Goal: Task Accomplishment & Management: Use online tool/utility

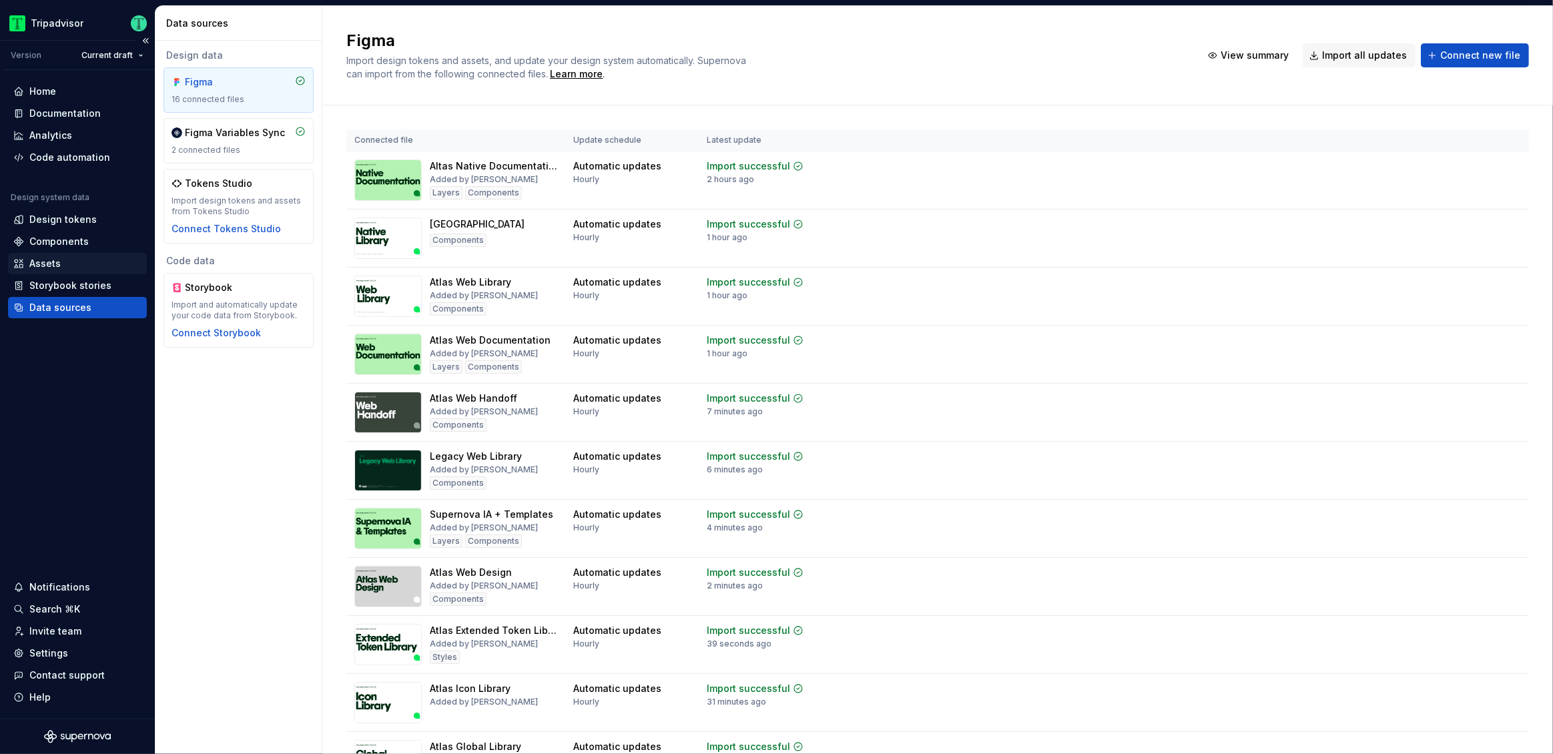
click at [63, 256] on div "Assets" at bounding box center [77, 263] width 139 height 21
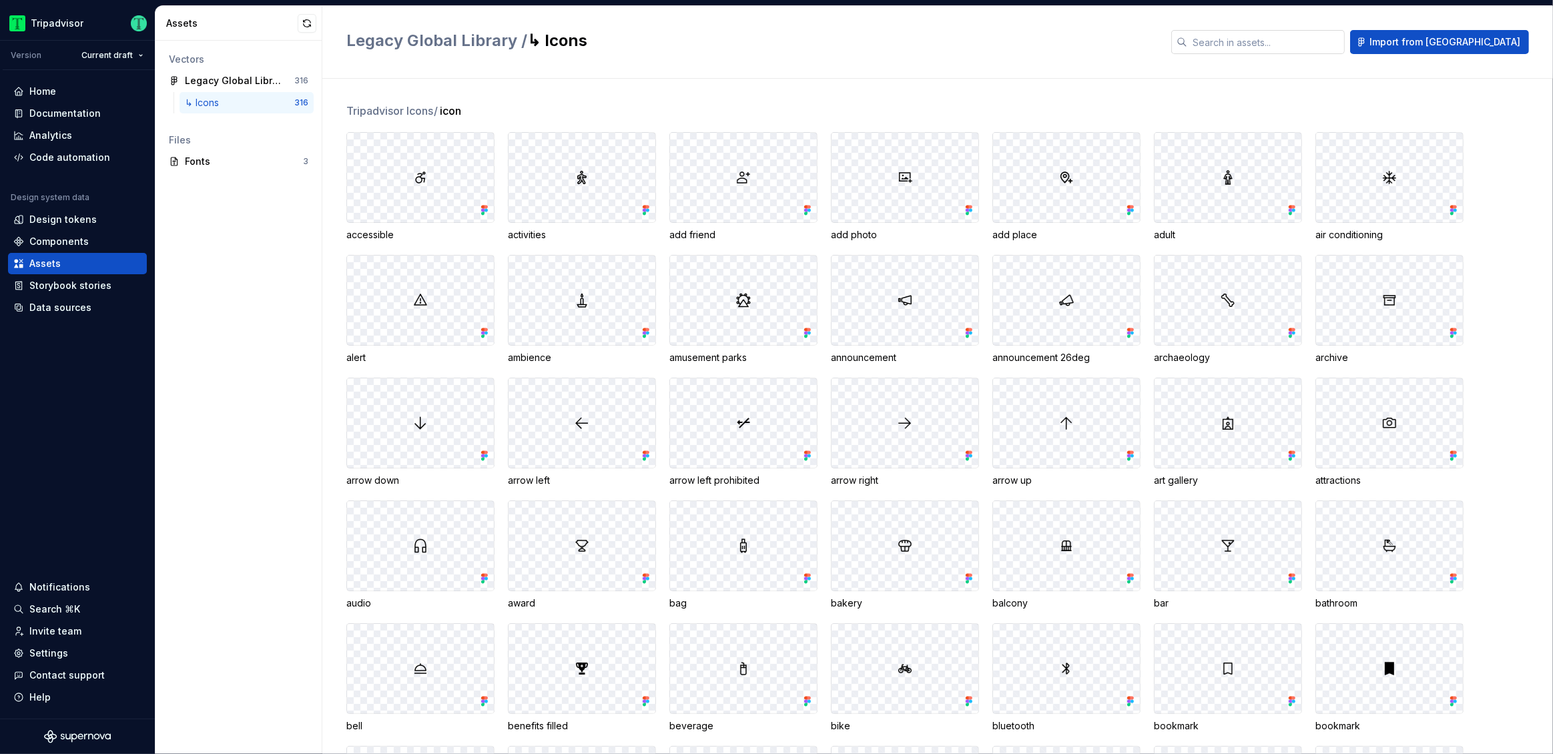
click at [1312, 45] on input "text" at bounding box center [1265, 42] width 157 height 24
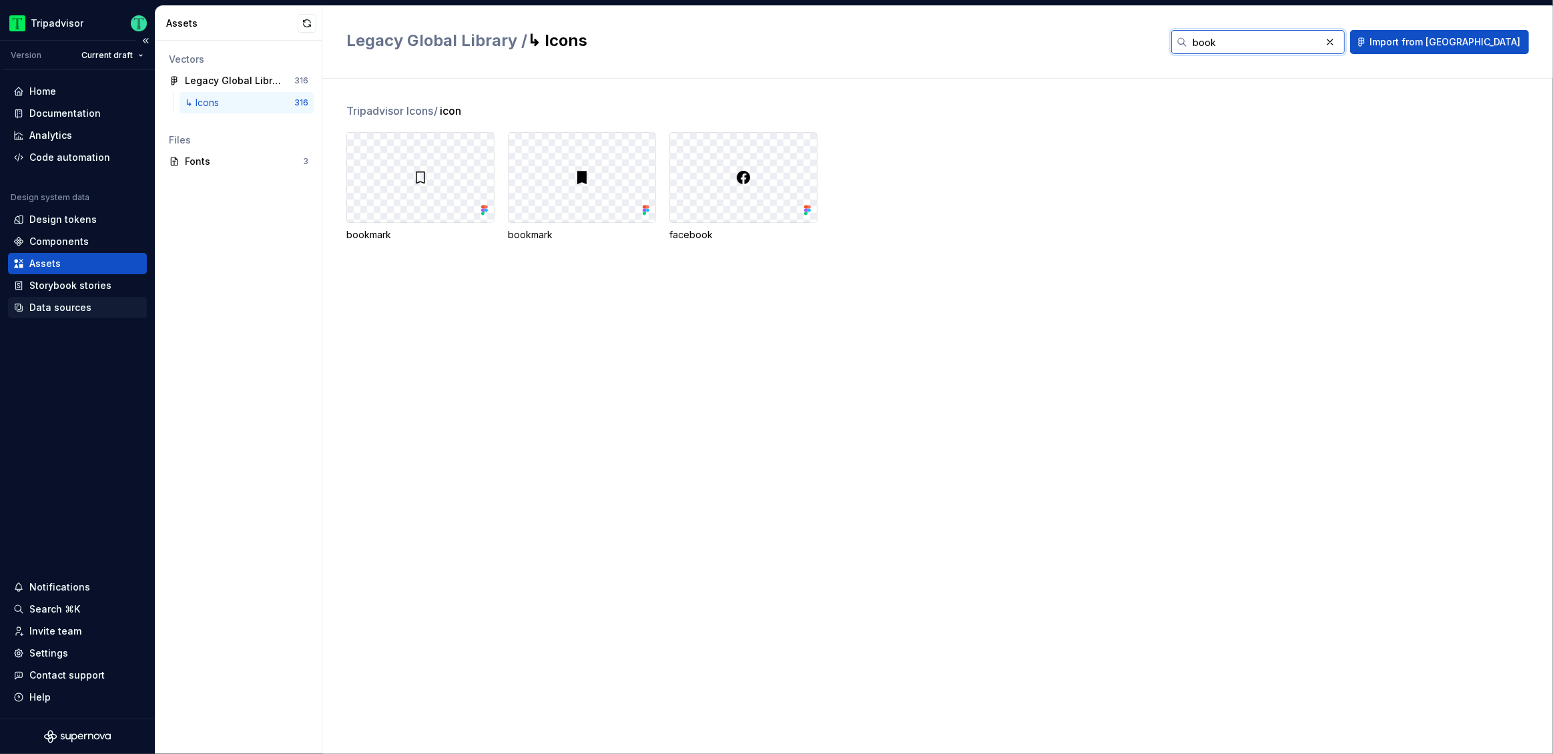
type input "book"
click at [69, 306] on div "Data sources" at bounding box center [60, 307] width 62 height 13
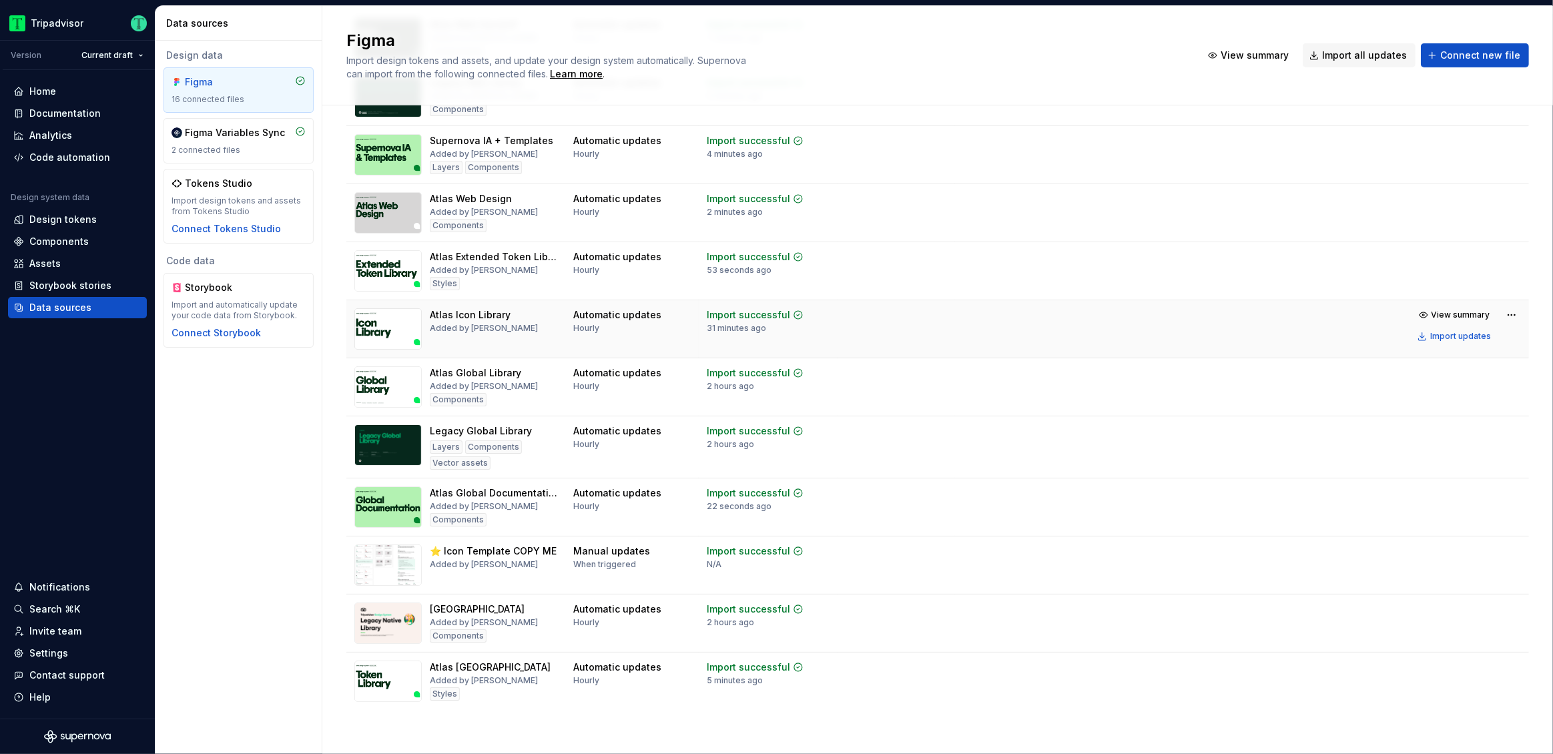
scroll to position [379, 0]
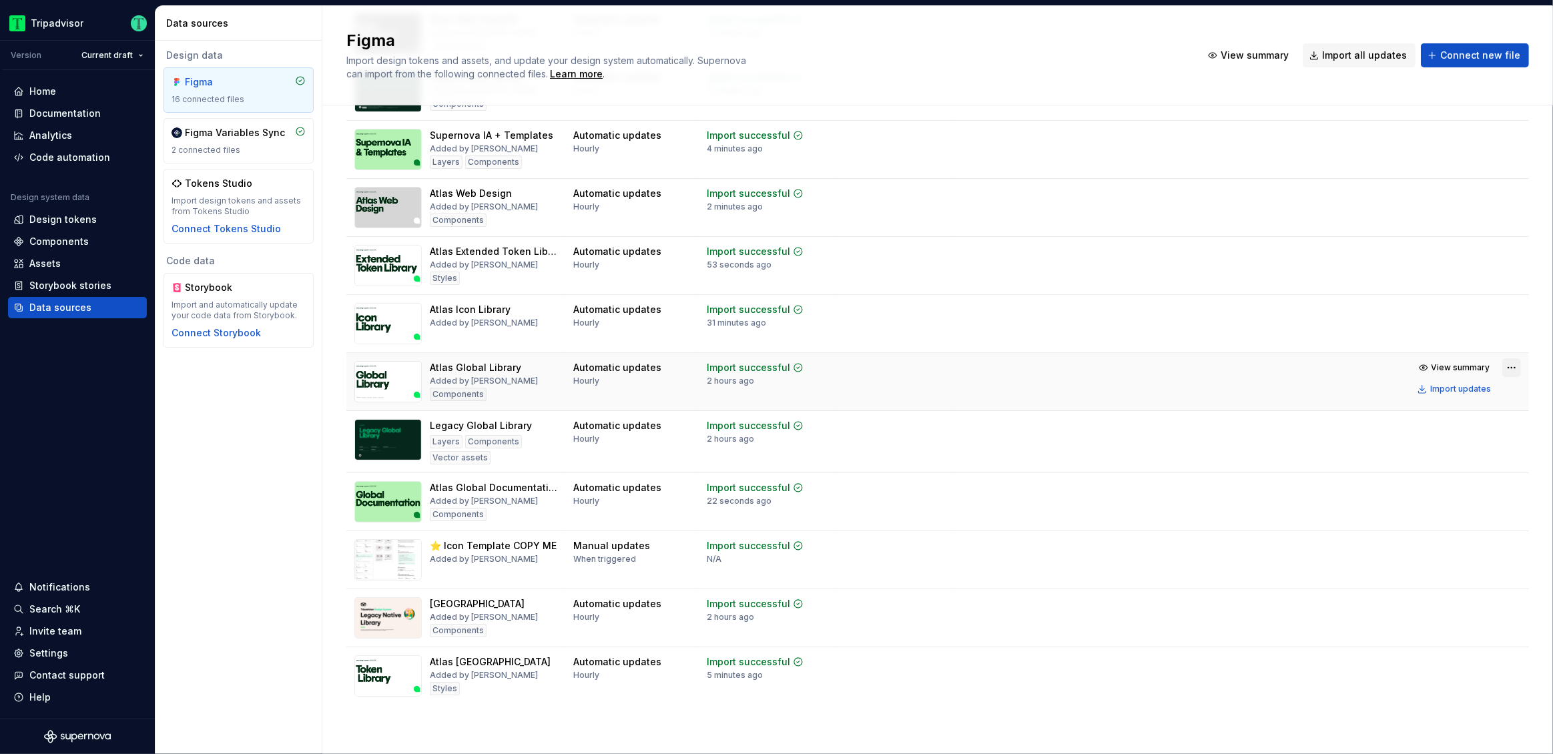
click at [1504, 367] on html "Tripadvisor Version Current draft Home Documentation Analytics Code automation …" at bounding box center [776, 377] width 1553 height 754
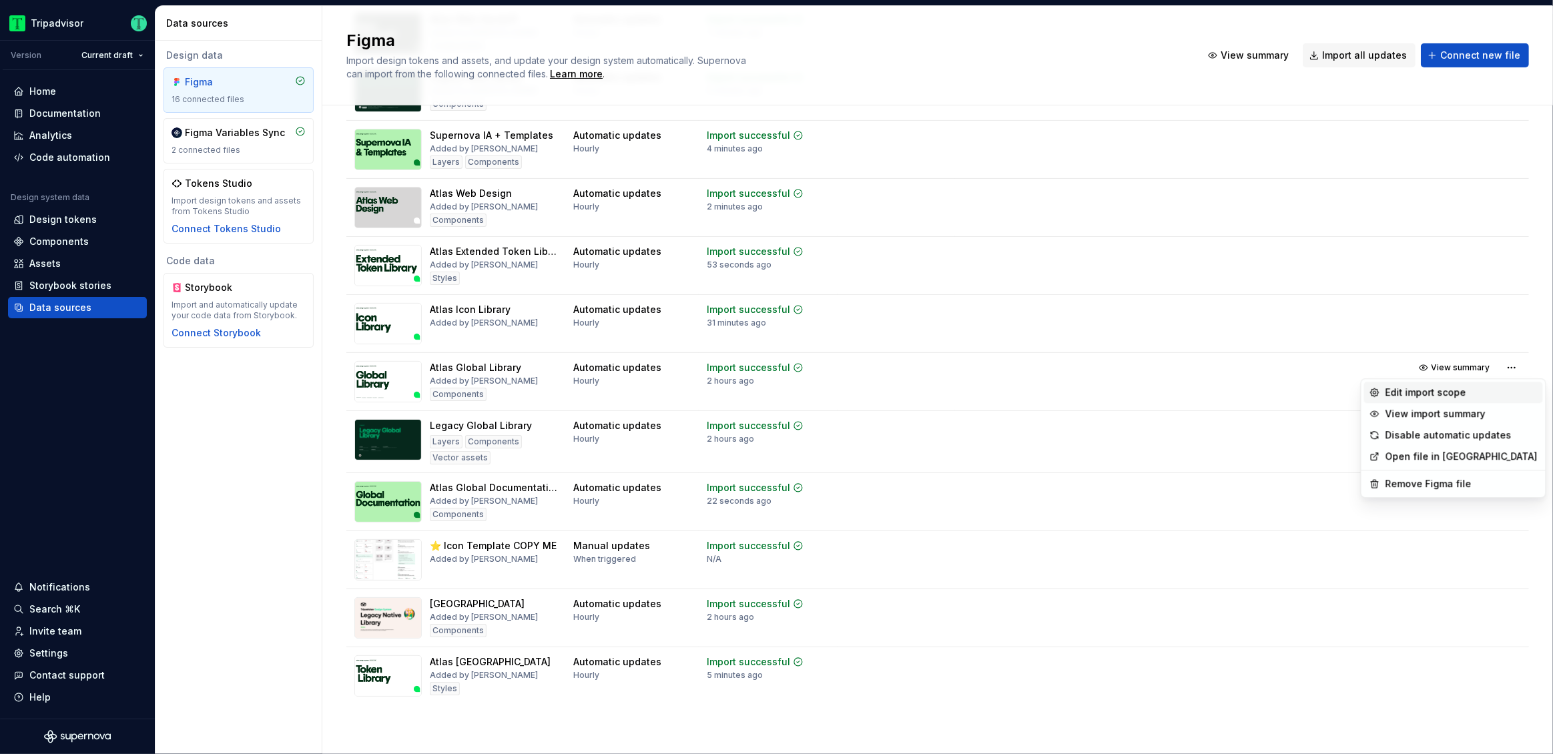
click at [1461, 394] on div "Edit import scope" at bounding box center [1461, 392] width 152 height 13
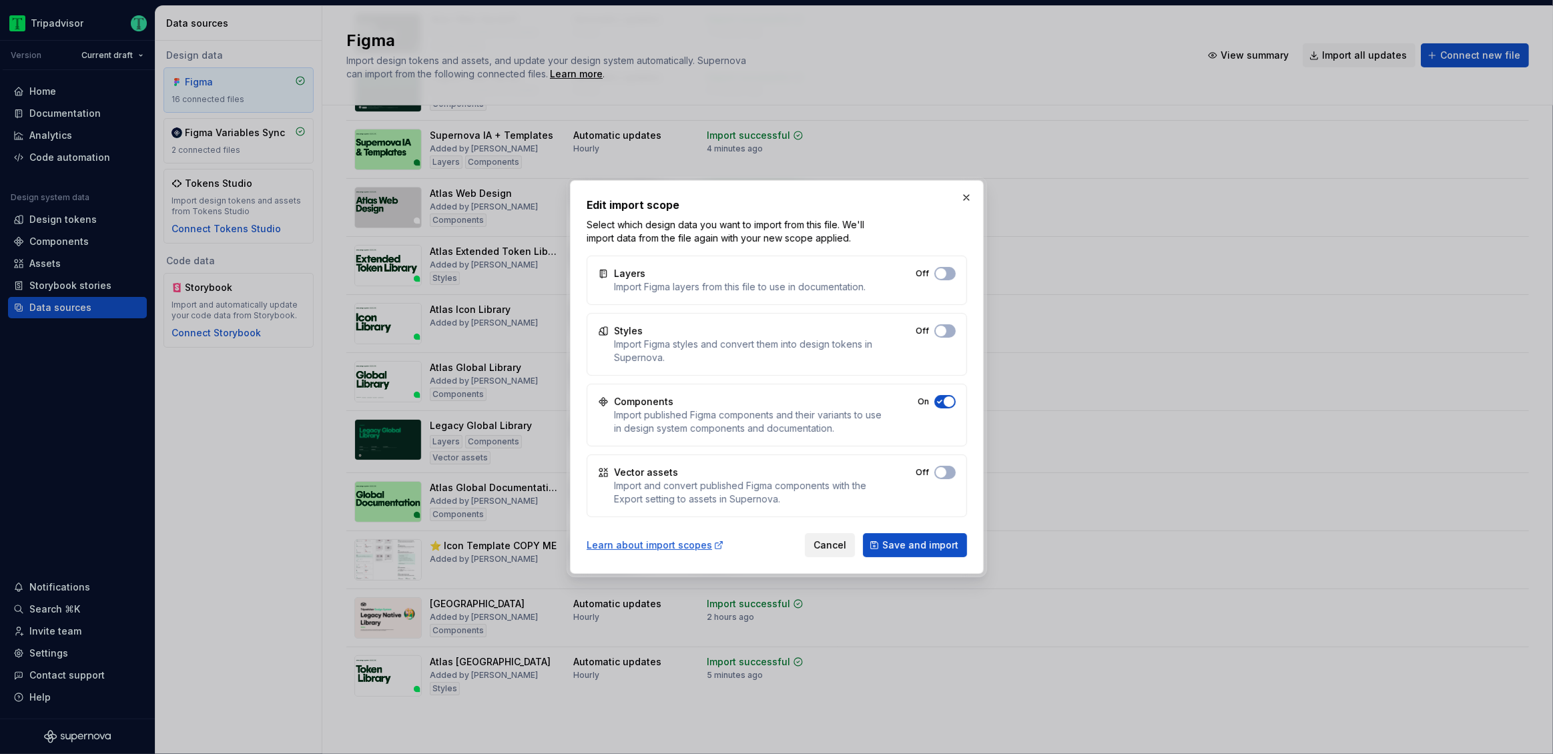
click at [841, 542] on span "Cancel" at bounding box center [829, 544] width 33 height 13
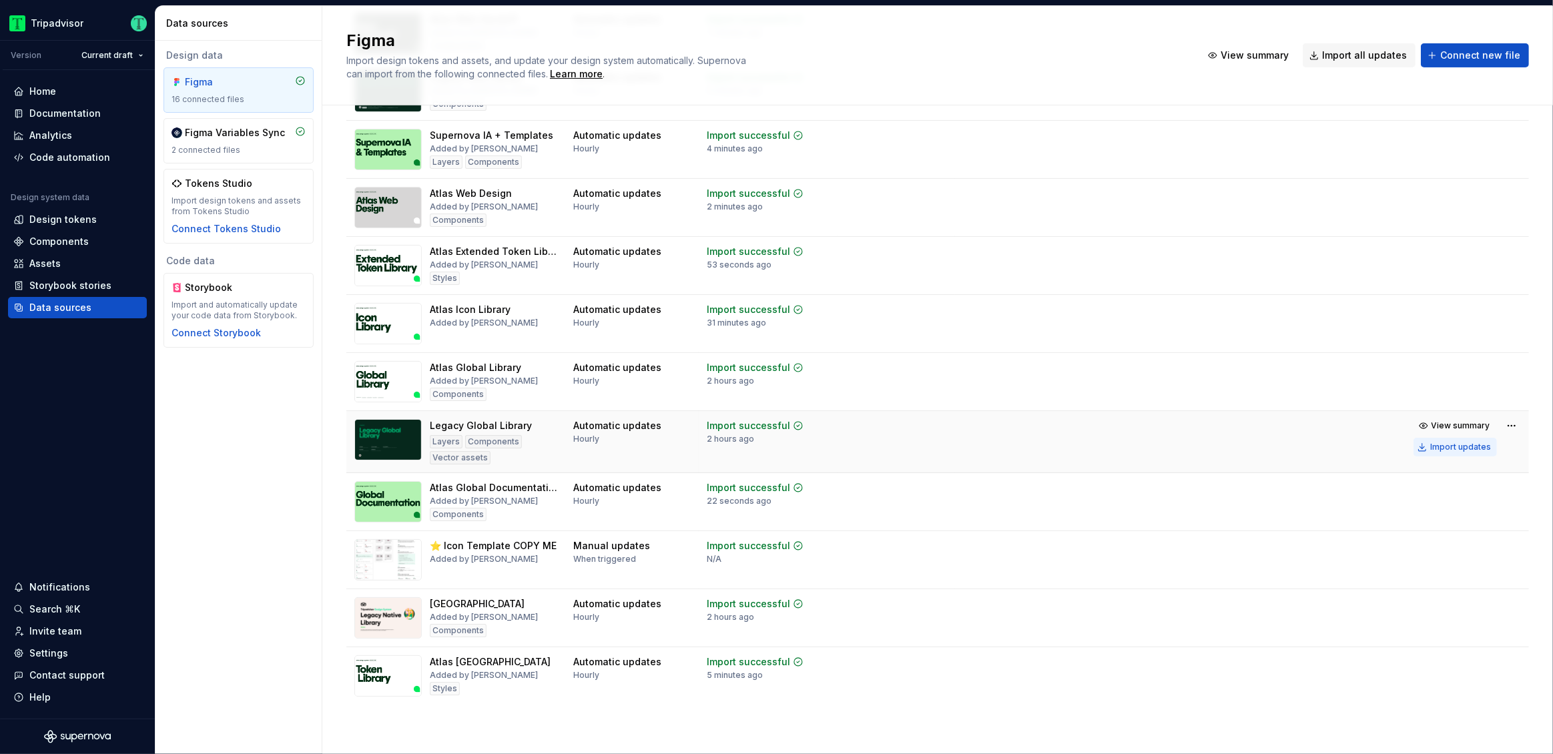
click at [1443, 443] on div "Import updates" at bounding box center [1460, 447] width 61 height 11
click at [47, 266] on div "Assets" at bounding box center [44, 263] width 31 height 13
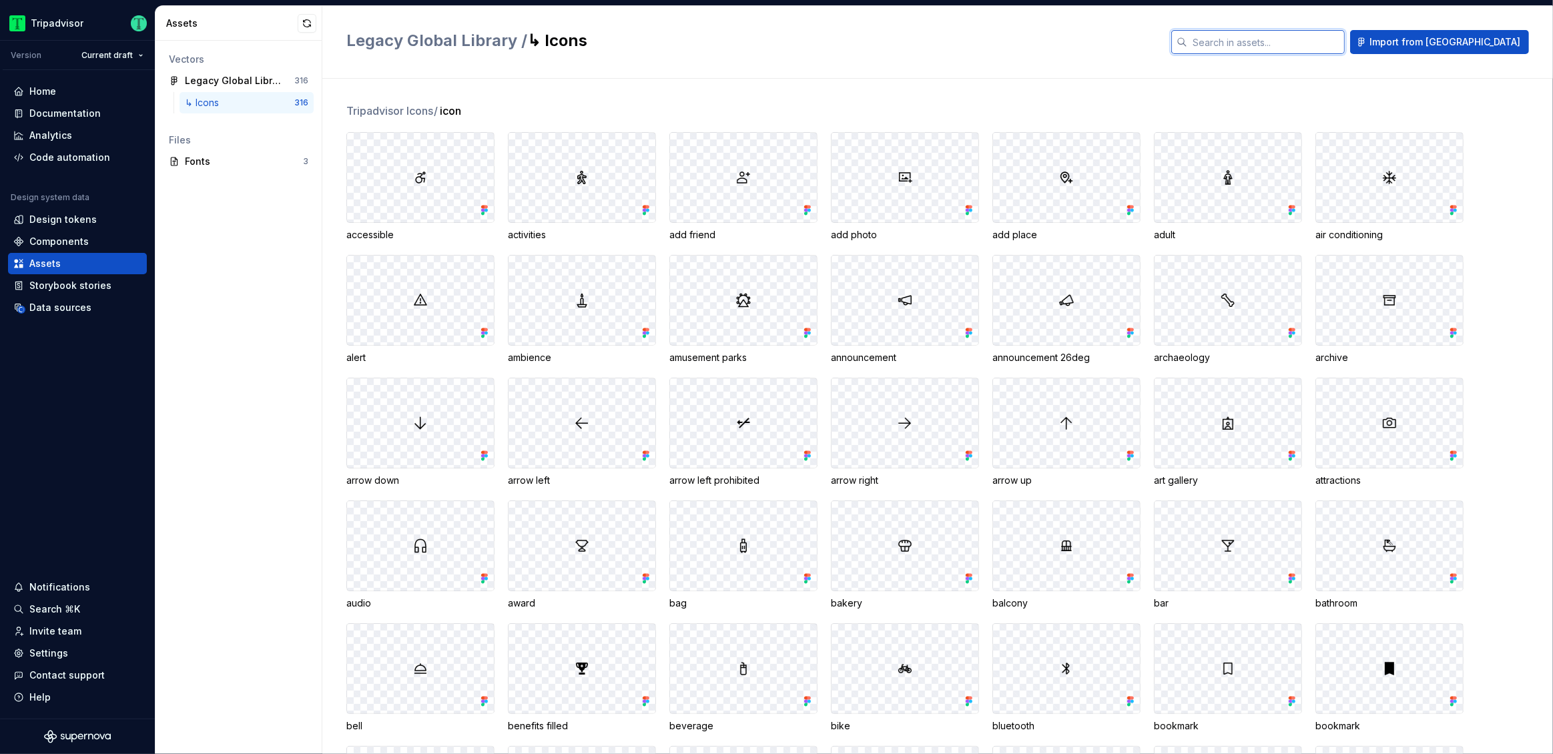
click at [1341, 45] on input "text" at bounding box center [1265, 42] width 157 height 24
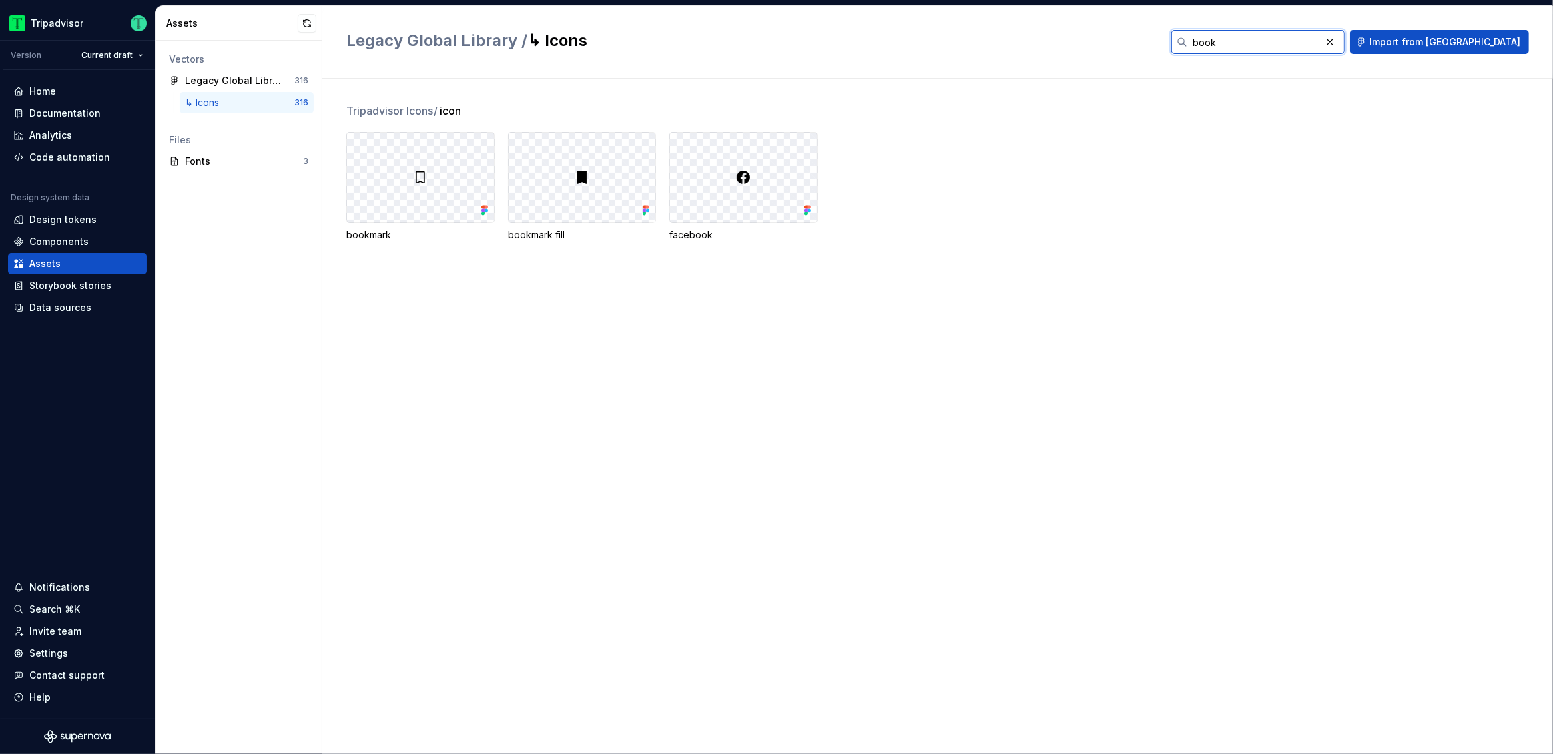
type input "book"
click at [1339, 43] on button "button" at bounding box center [1330, 42] width 19 height 19
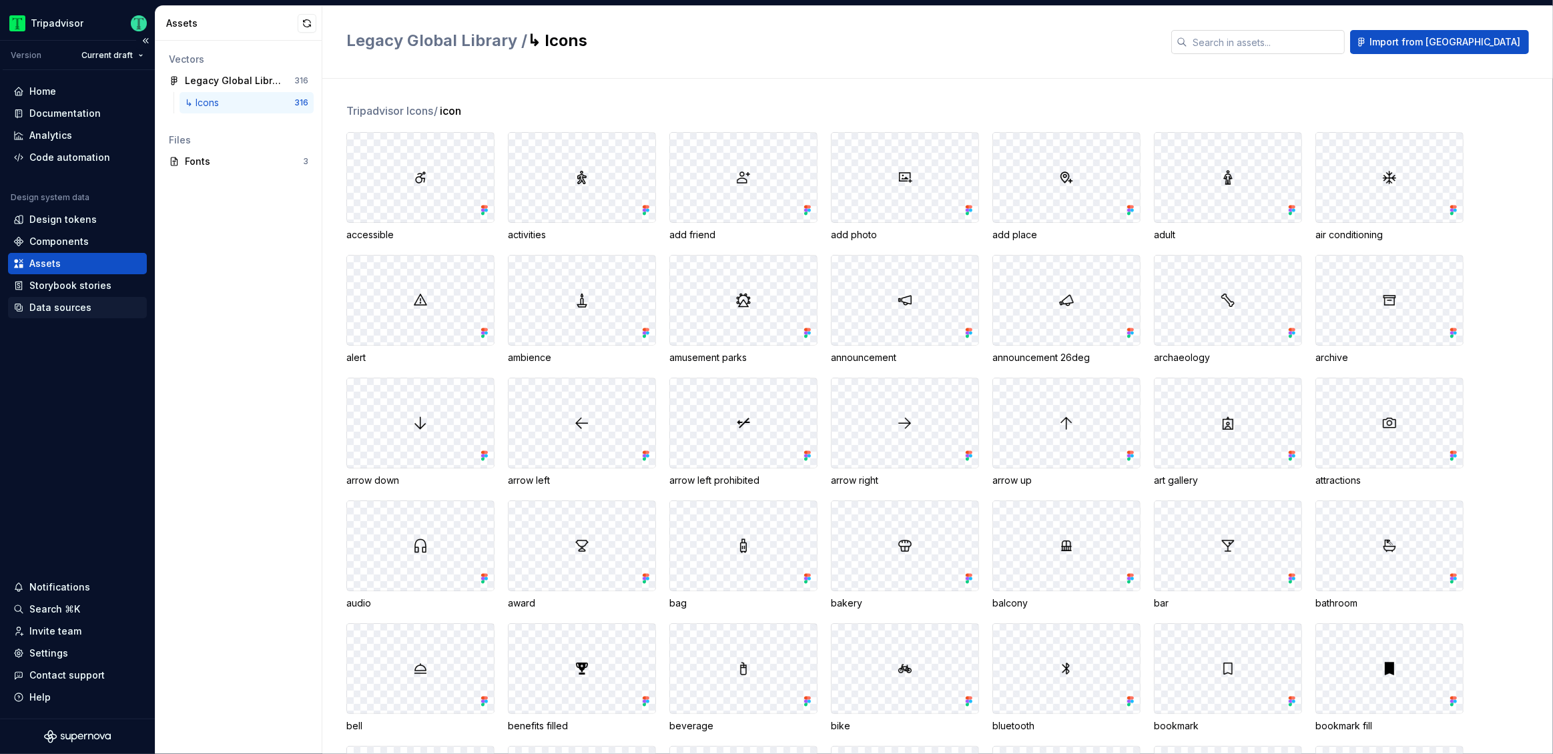
click at [51, 311] on div "Data sources" at bounding box center [60, 307] width 62 height 13
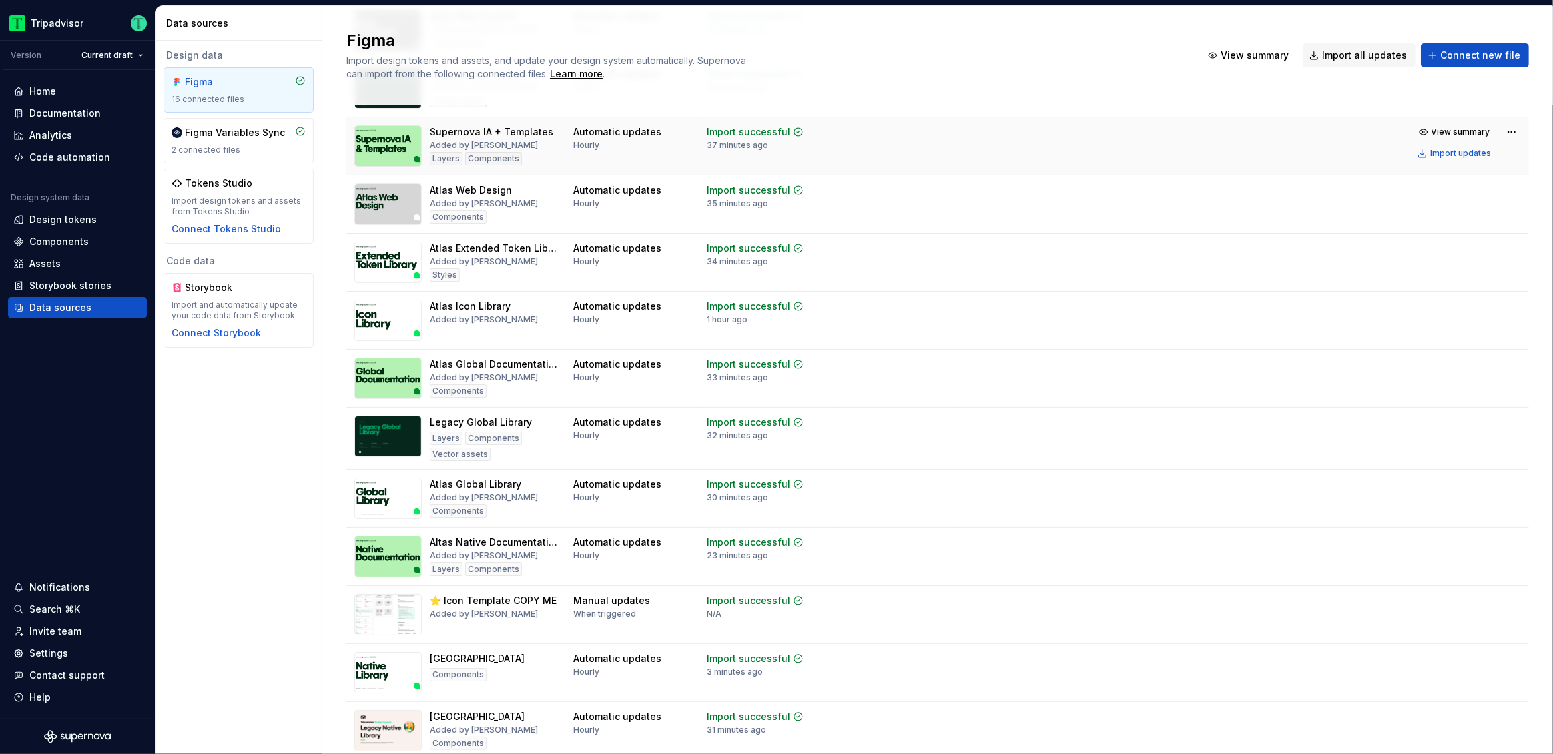
scroll to position [264, 0]
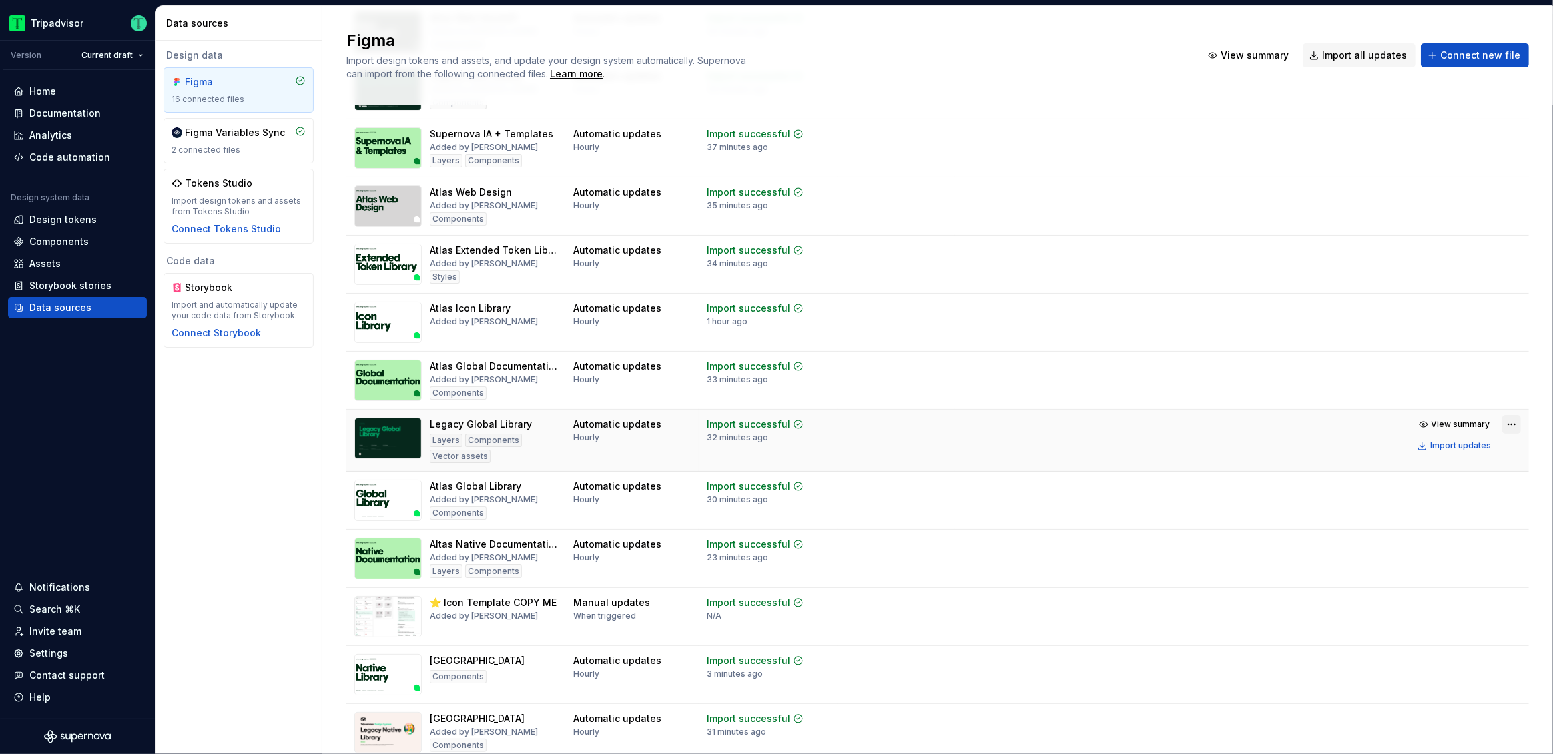
click at [1497, 424] on html "Tripadvisor Version Current draft Home Documentation Analytics Code automation …" at bounding box center [776, 377] width 1553 height 754
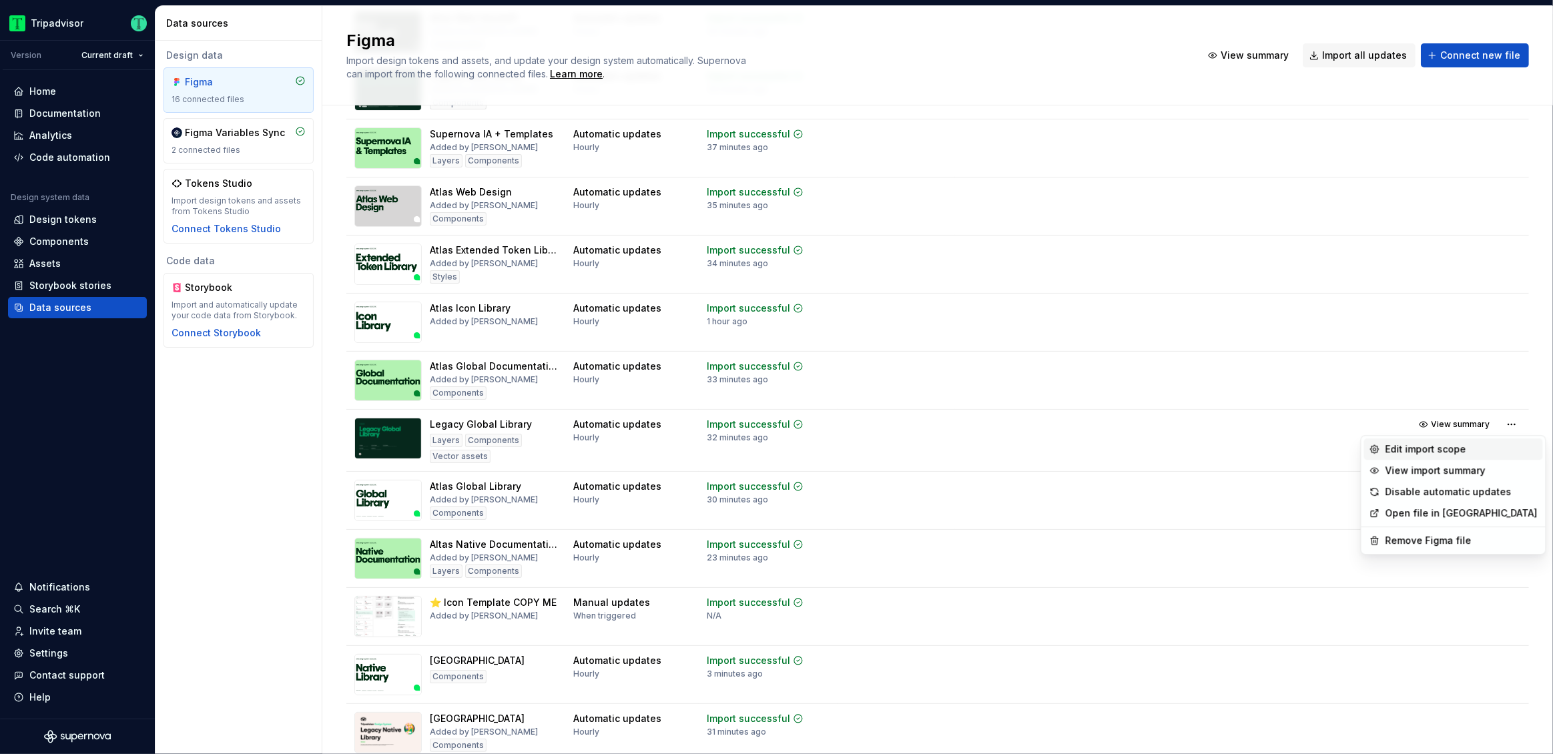
click at [1401, 450] on div "Edit import scope" at bounding box center [1461, 448] width 152 height 13
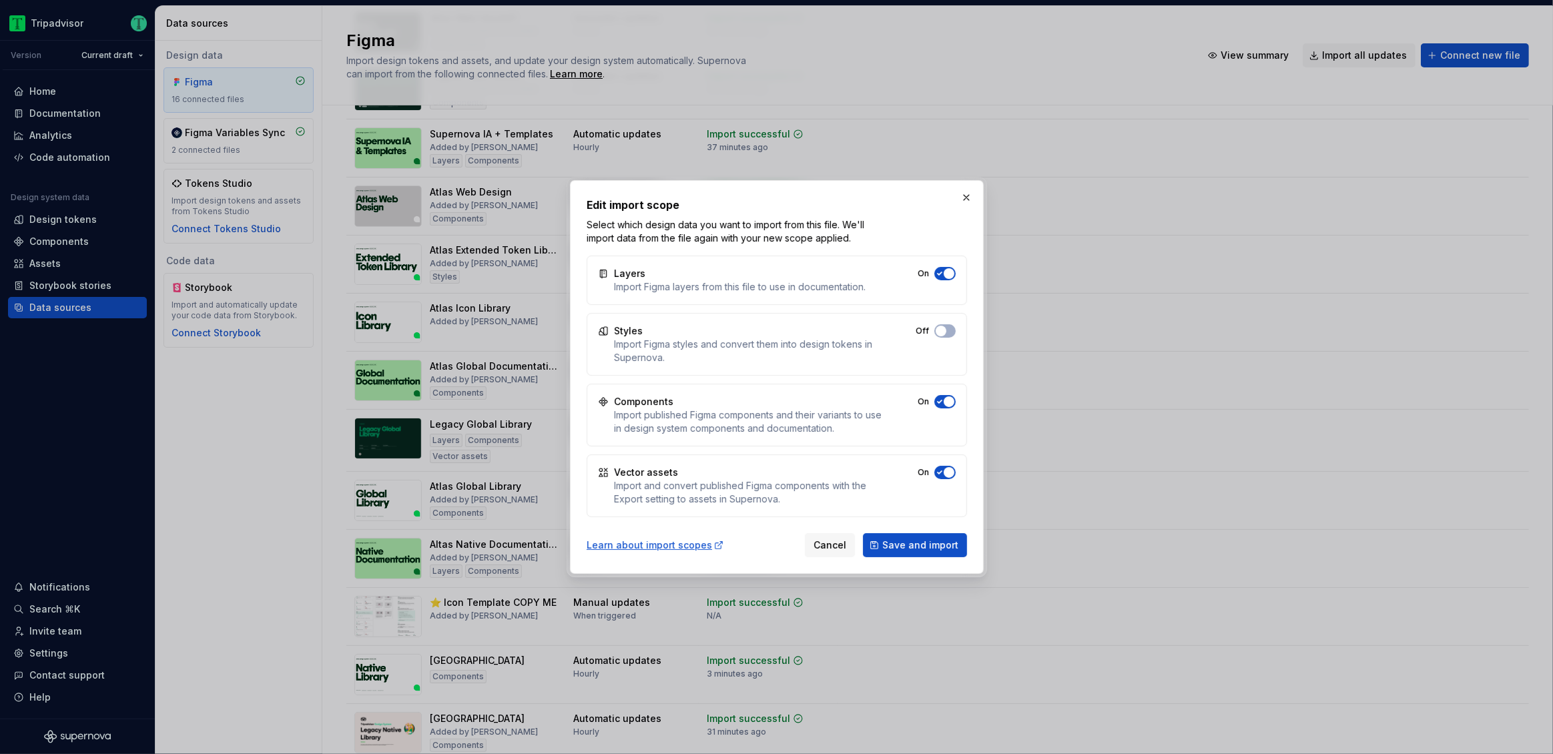
click at [943, 475] on icon "button" at bounding box center [939, 472] width 11 height 8
click at [948, 540] on span "Save and import" at bounding box center [920, 544] width 76 height 13
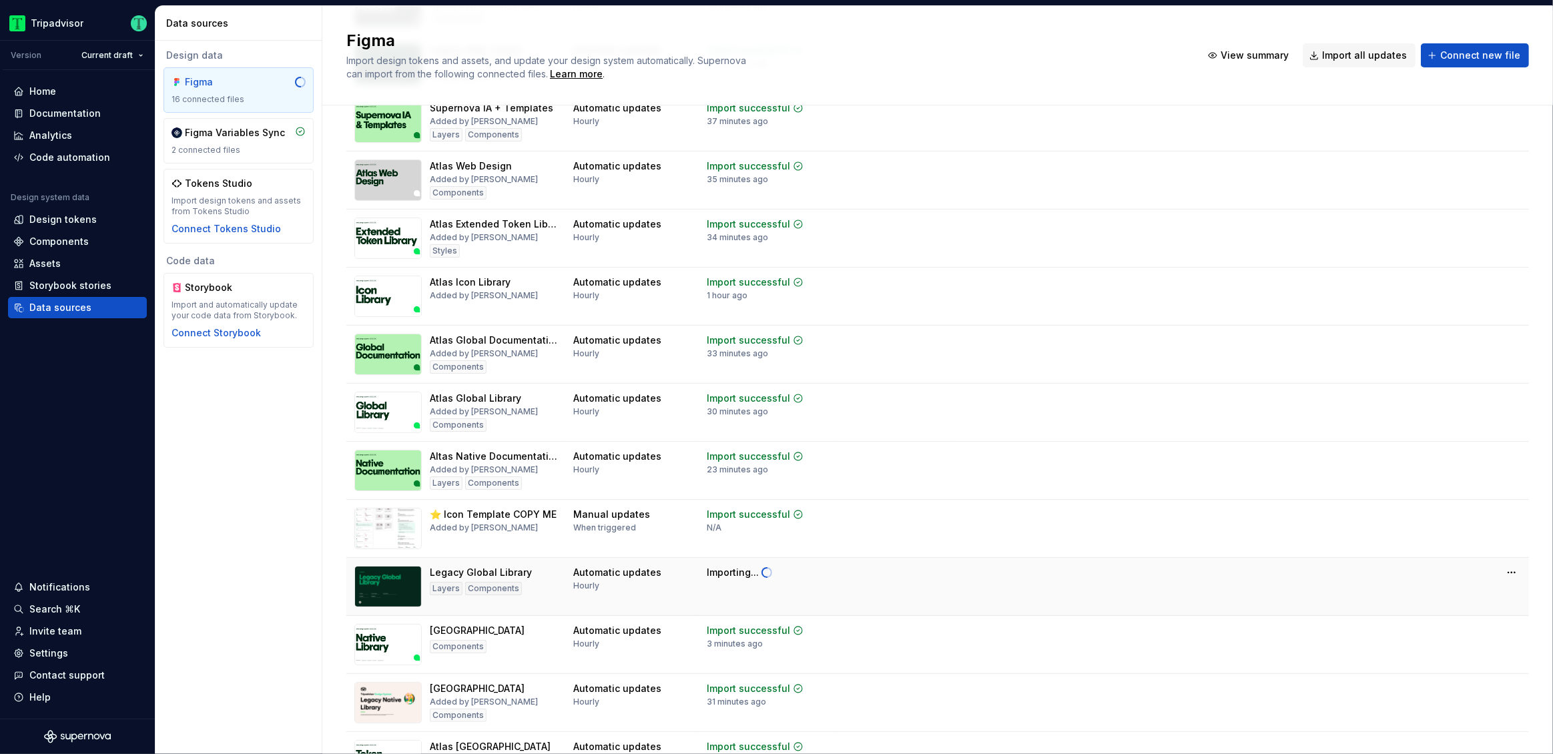
scroll to position [238, 0]
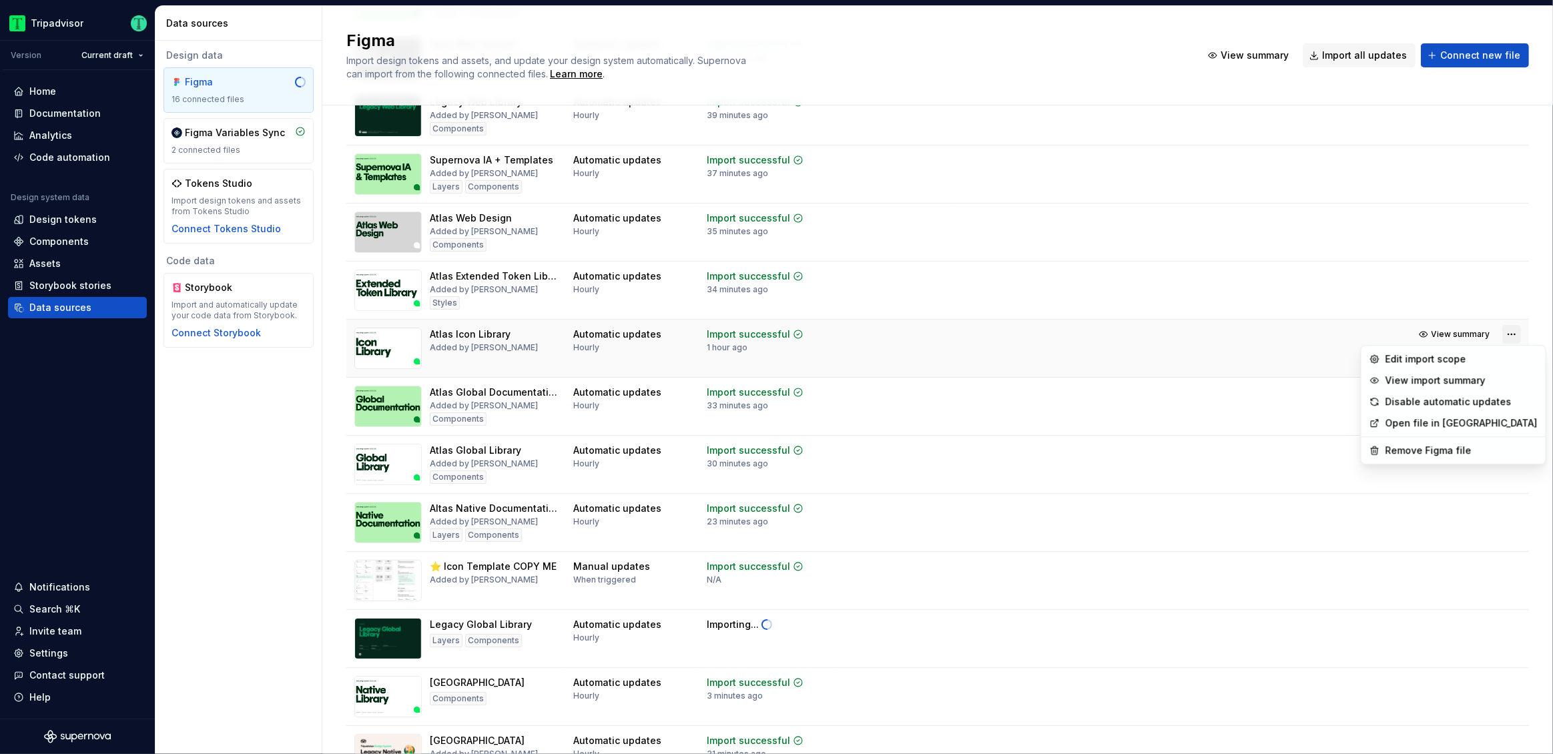
click at [1503, 335] on html "Tripadvisor Version Current draft Home Documentation Analytics Code automation …" at bounding box center [776, 377] width 1553 height 754
click at [1390, 352] on div "Edit import scope" at bounding box center [1461, 358] width 152 height 13
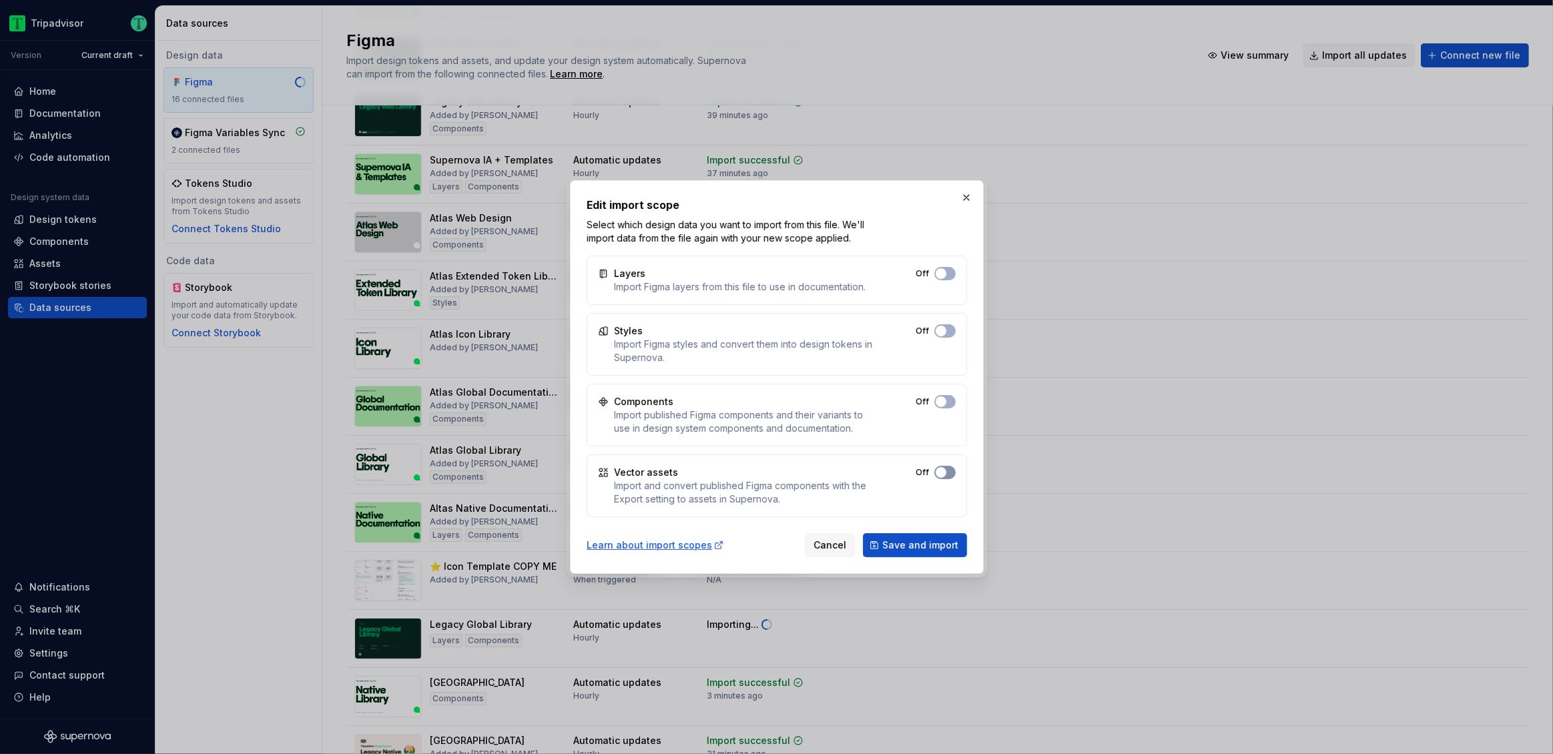
click at [938, 474] on span "button" at bounding box center [941, 472] width 11 height 11
click at [829, 552] on button "Cancel" at bounding box center [830, 545] width 50 height 24
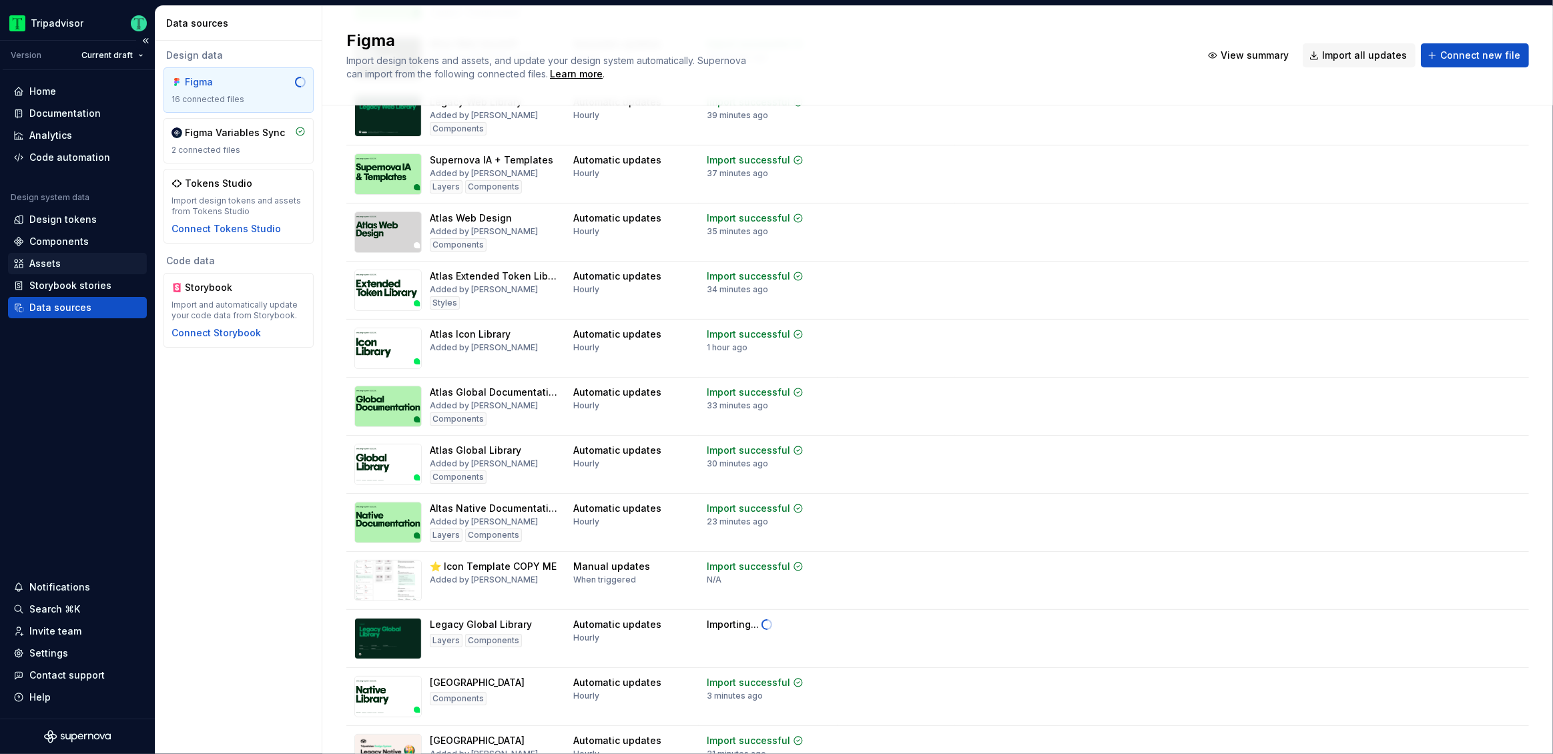
click at [47, 262] on div "Assets" at bounding box center [44, 263] width 31 height 13
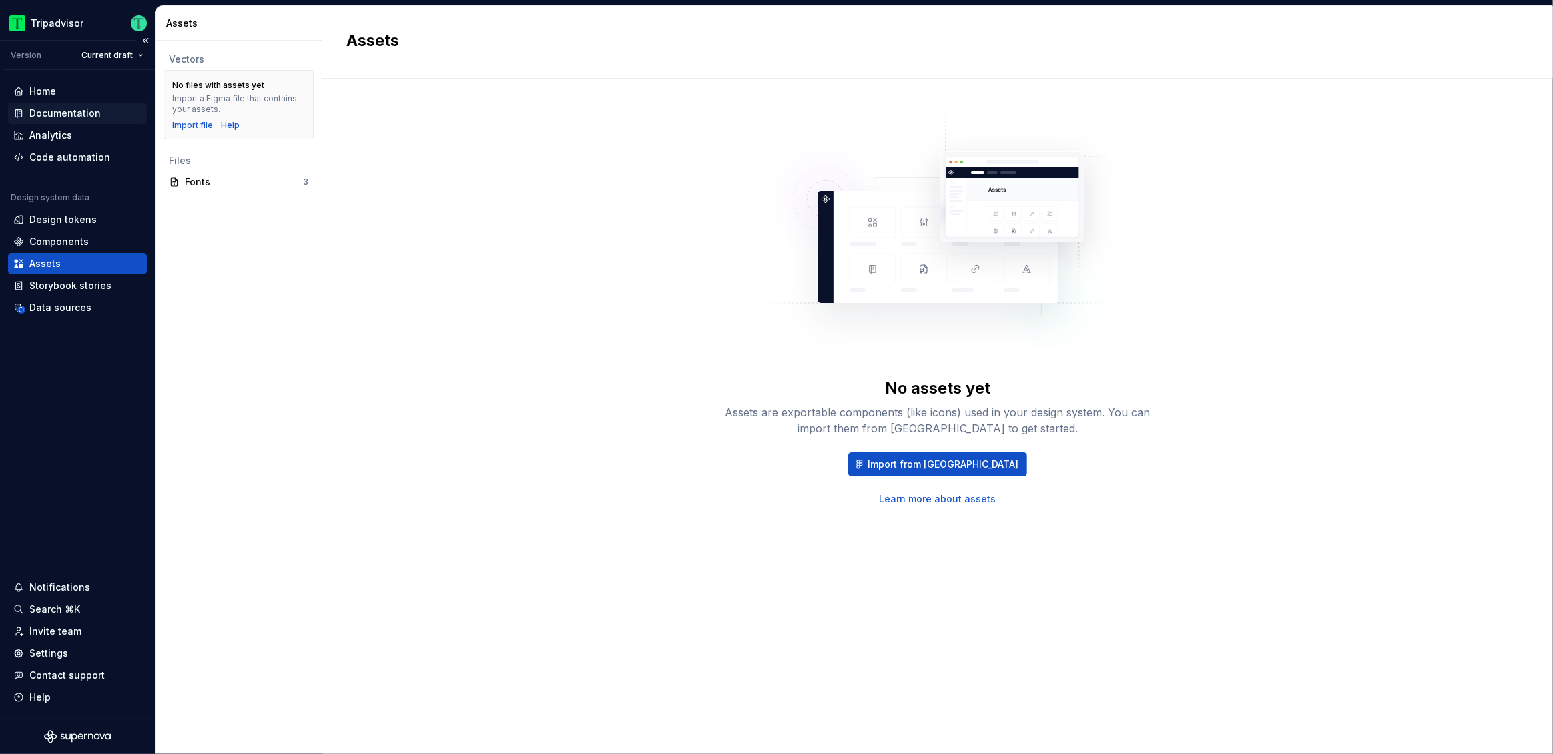
click at [77, 113] on div "Documentation" at bounding box center [64, 113] width 71 height 13
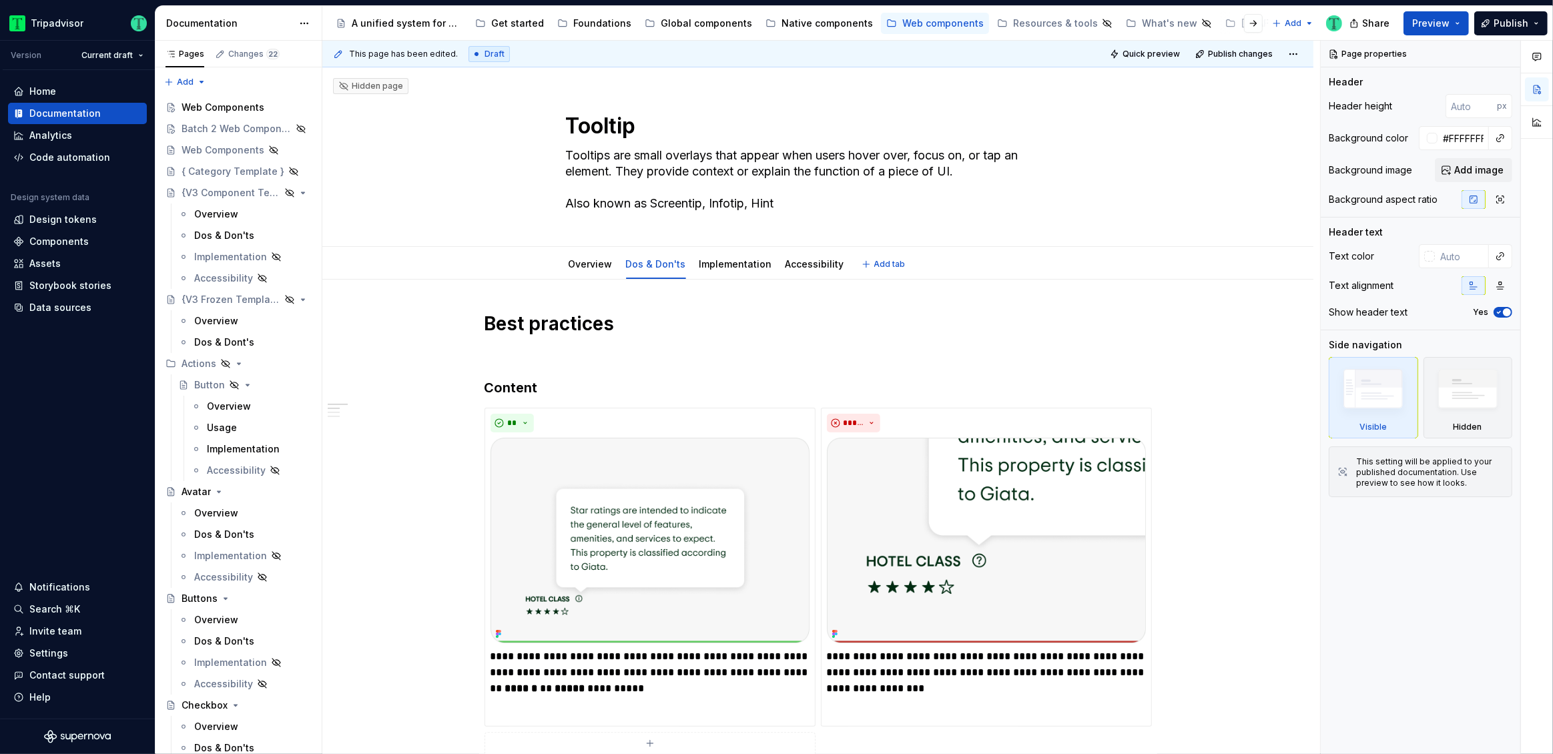
type textarea "*"
click at [58, 308] on div "Data sources" at bounding box center [60, 307] width 62 height 13
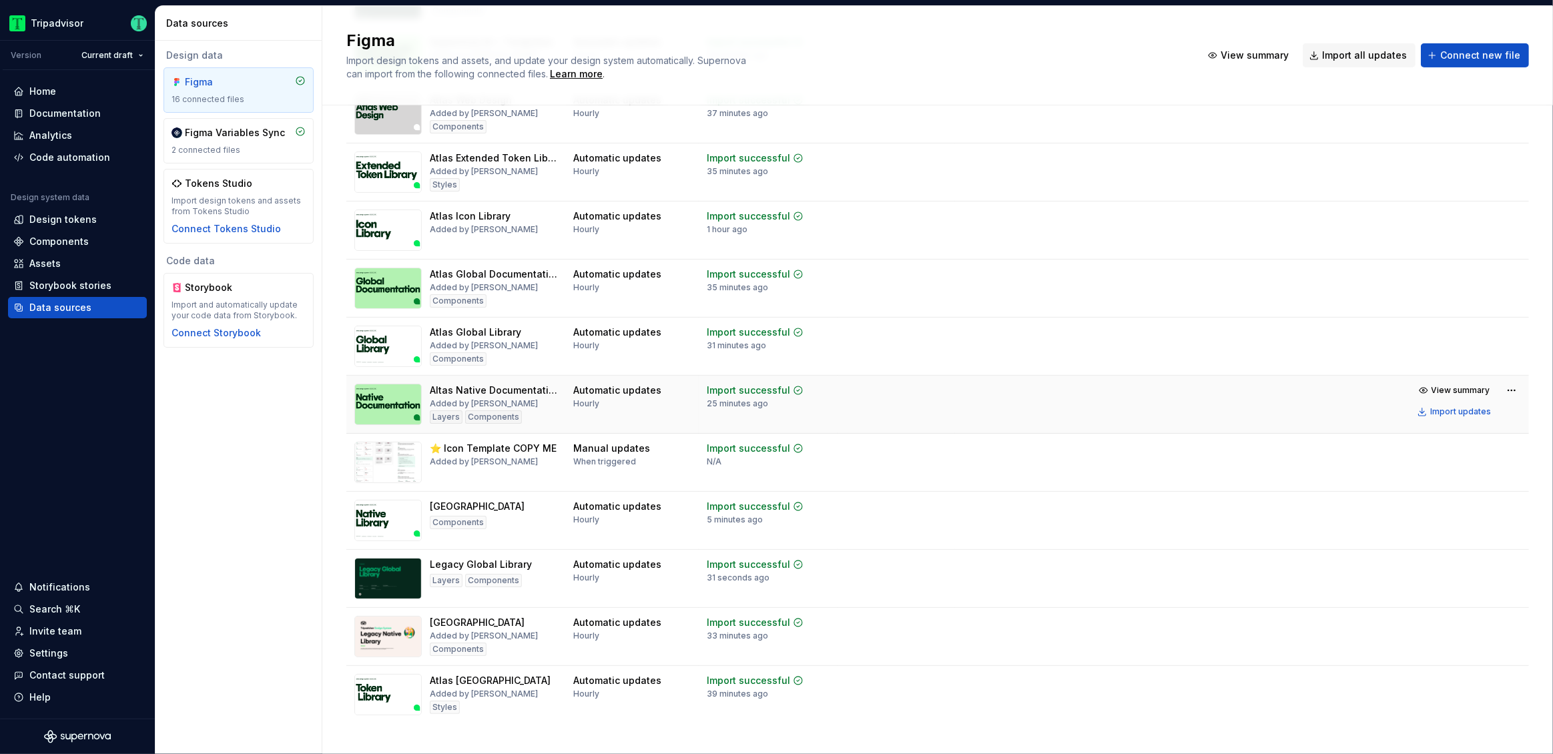
scroll to position [309, 0]
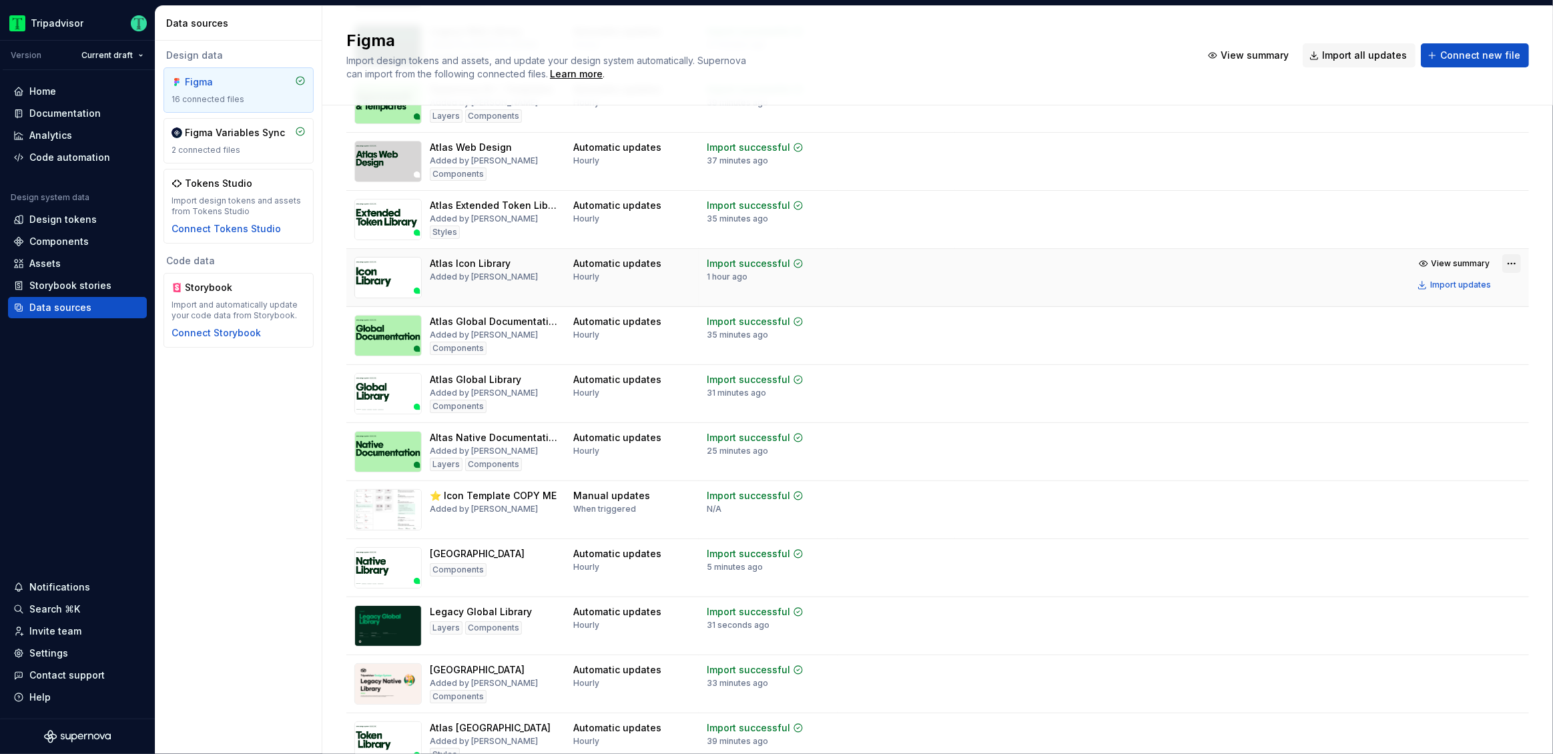
click at [1501, 258] on html "Tripadvisor Version Current draft Home Documentation Analytics Code automation …" at bounding box center [776, 377] width 1553 height 754
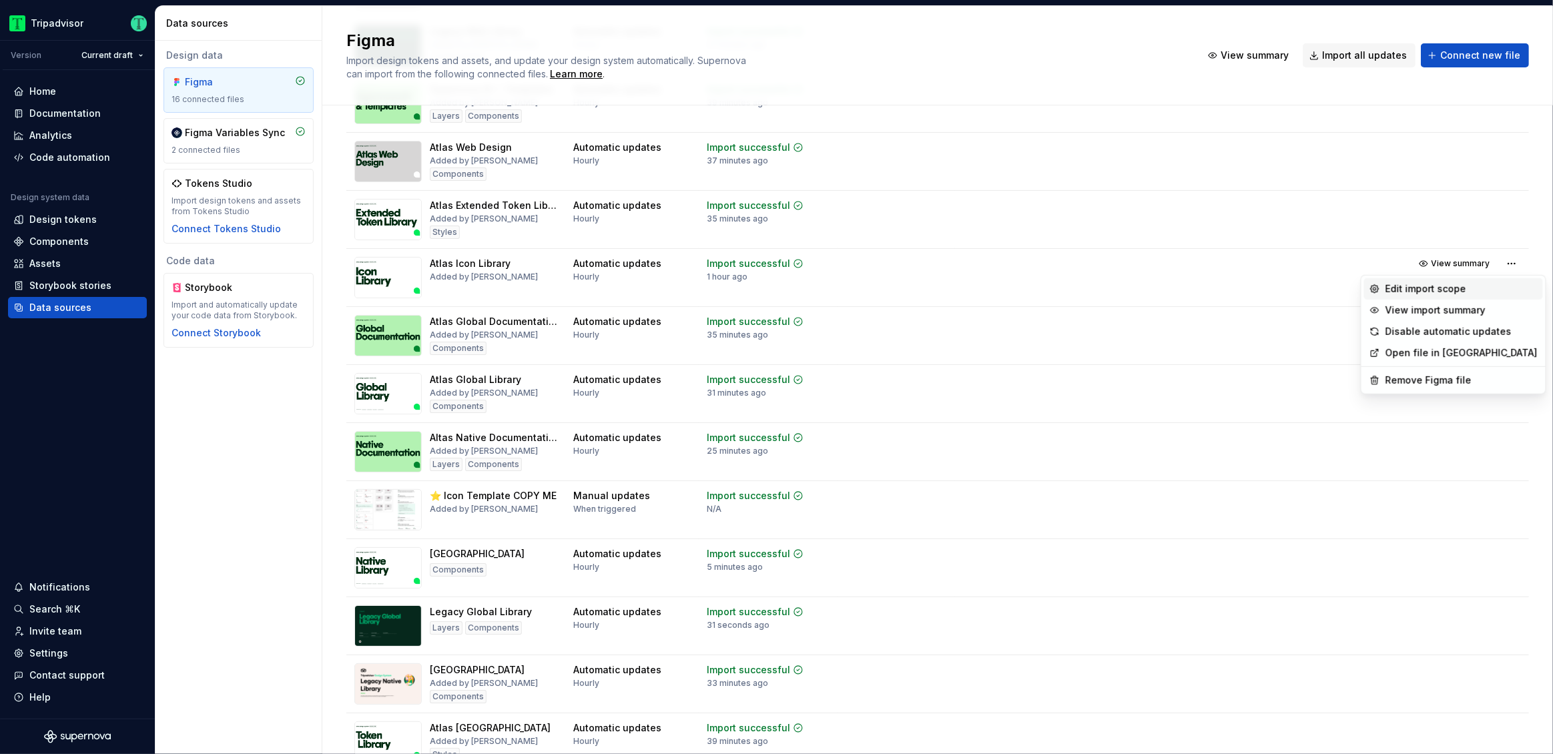
click at [1427, 284] on div "Edit import scope" at bounding box center [1461, 288] width 152 height 13
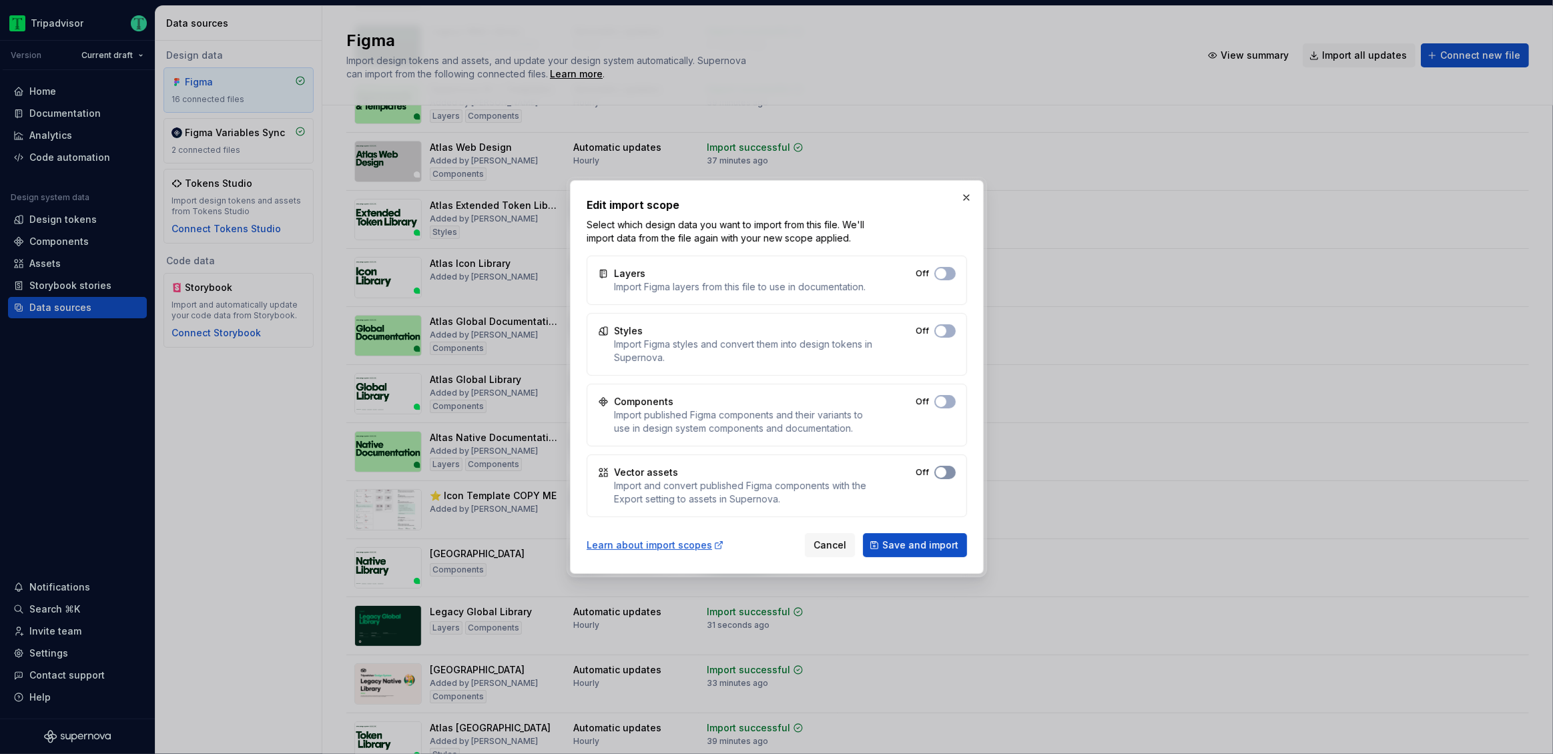
click at [948, 470] on button "Off" at bounding box center [944, 472] width 21 height 13
click at [945, 545] on span "Save and import" at bounding box center [920, 544] width 76 height 13
click at [58, 265] on html "Tripadvisor Version Current draft Home Documentation Analytics Code automation …" at bounding box center [776, 377] width 1553 height 754
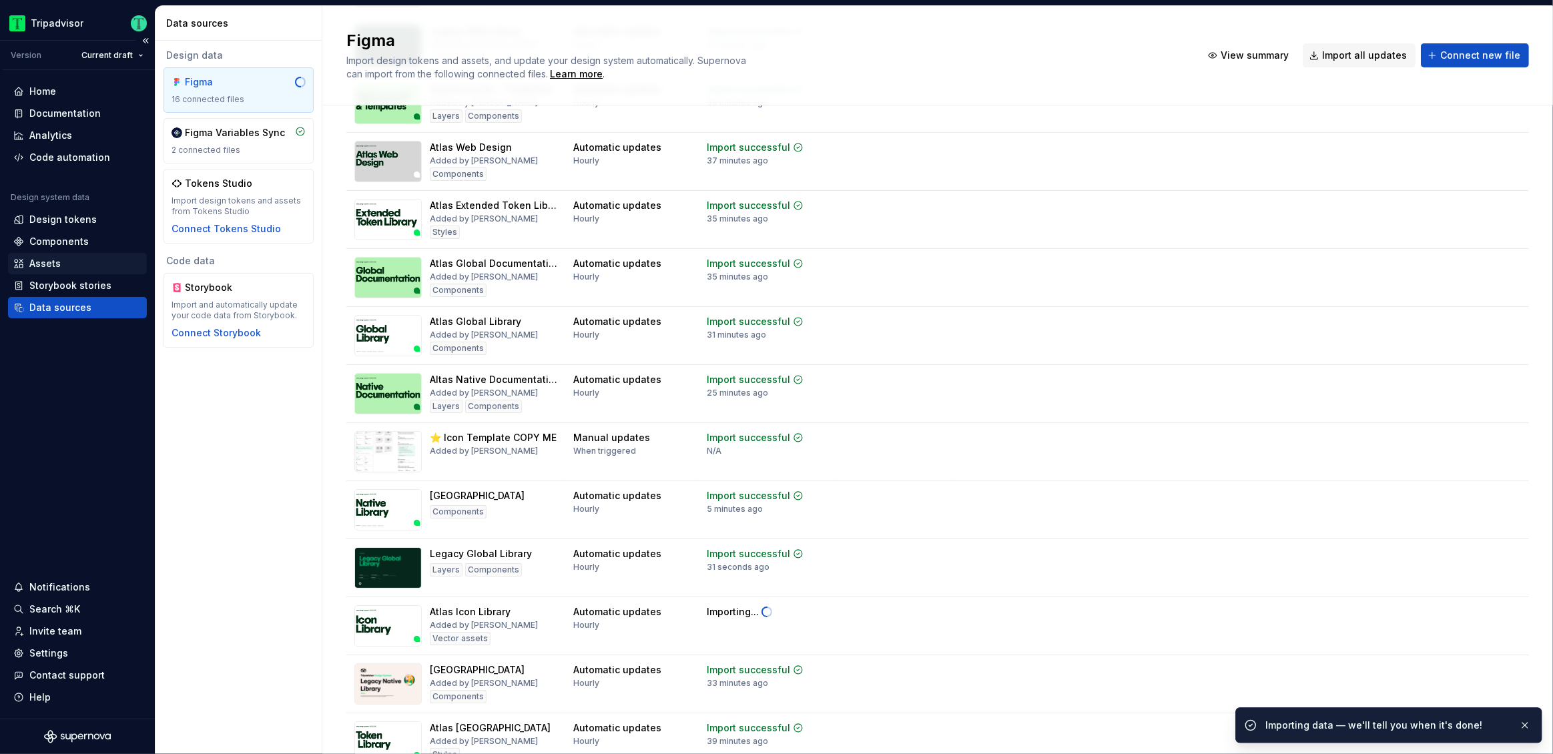
click at [57, 261] on div "Assets" at bounding box center [44, 263] width 31 height 13
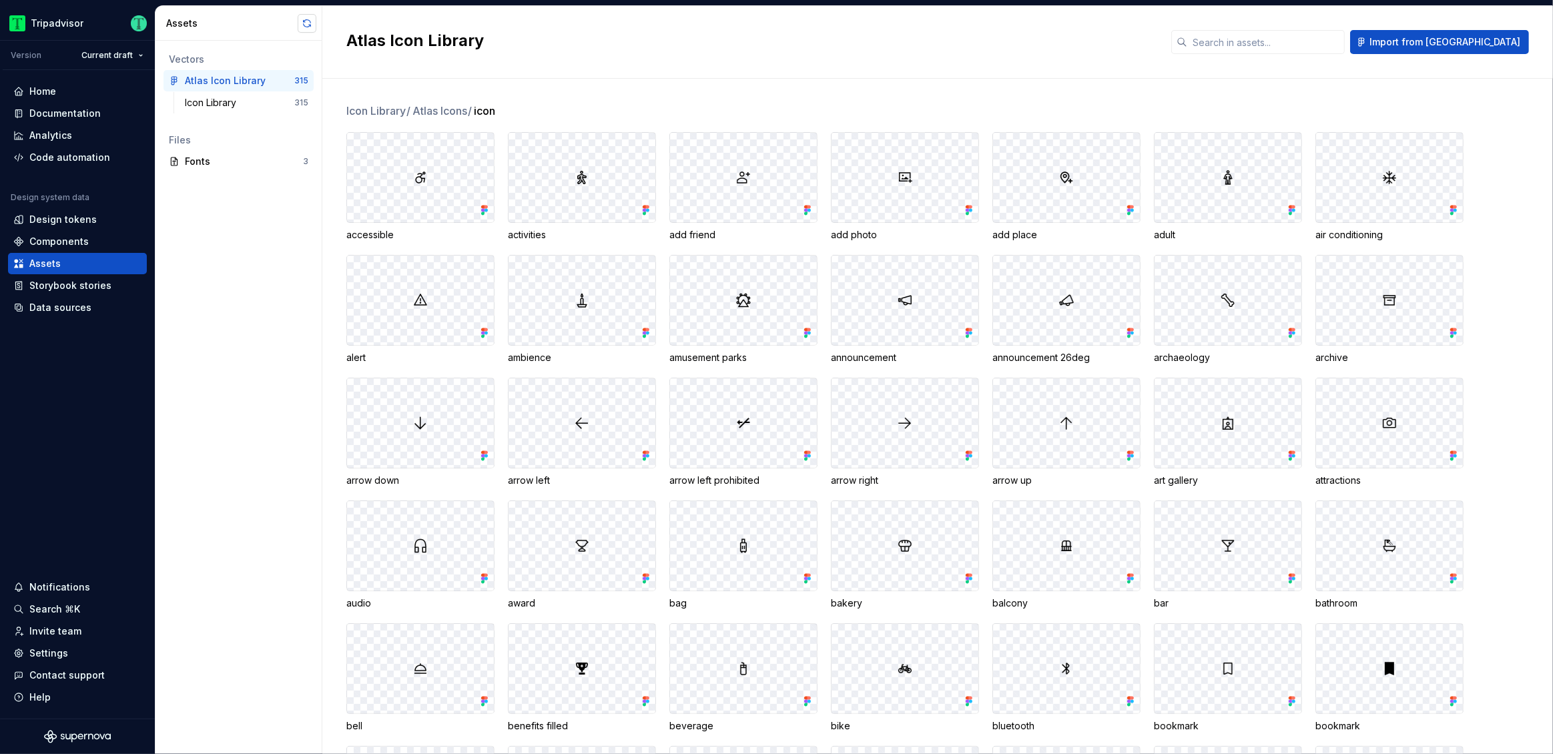
click at [305, 23] on button "button" at bounding box center [307, 23] width 19 height 19
click at [243, 104] on div "Icon Library" at bounding box center [239, 102] width 109 height 13
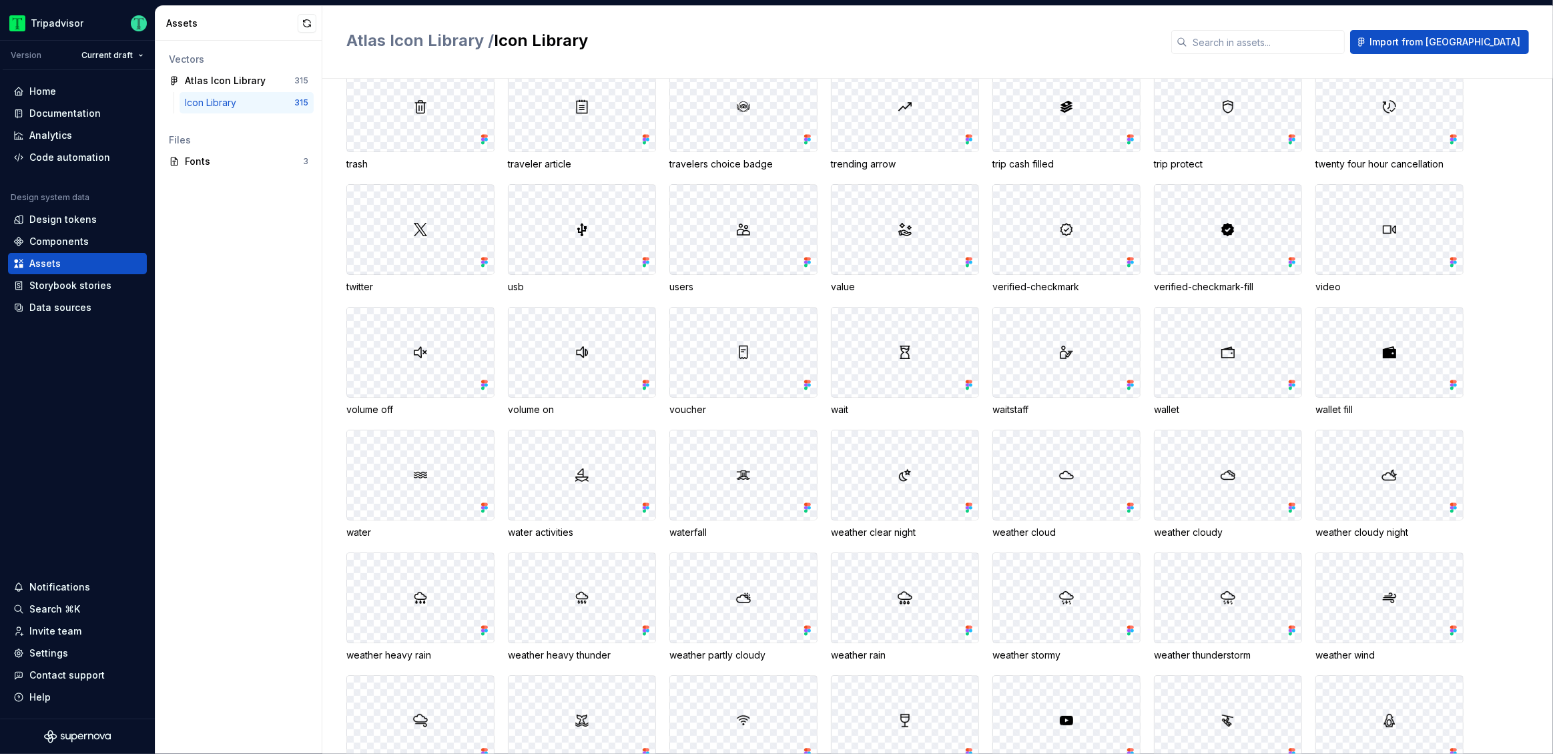
scroll to position [4921, 0]
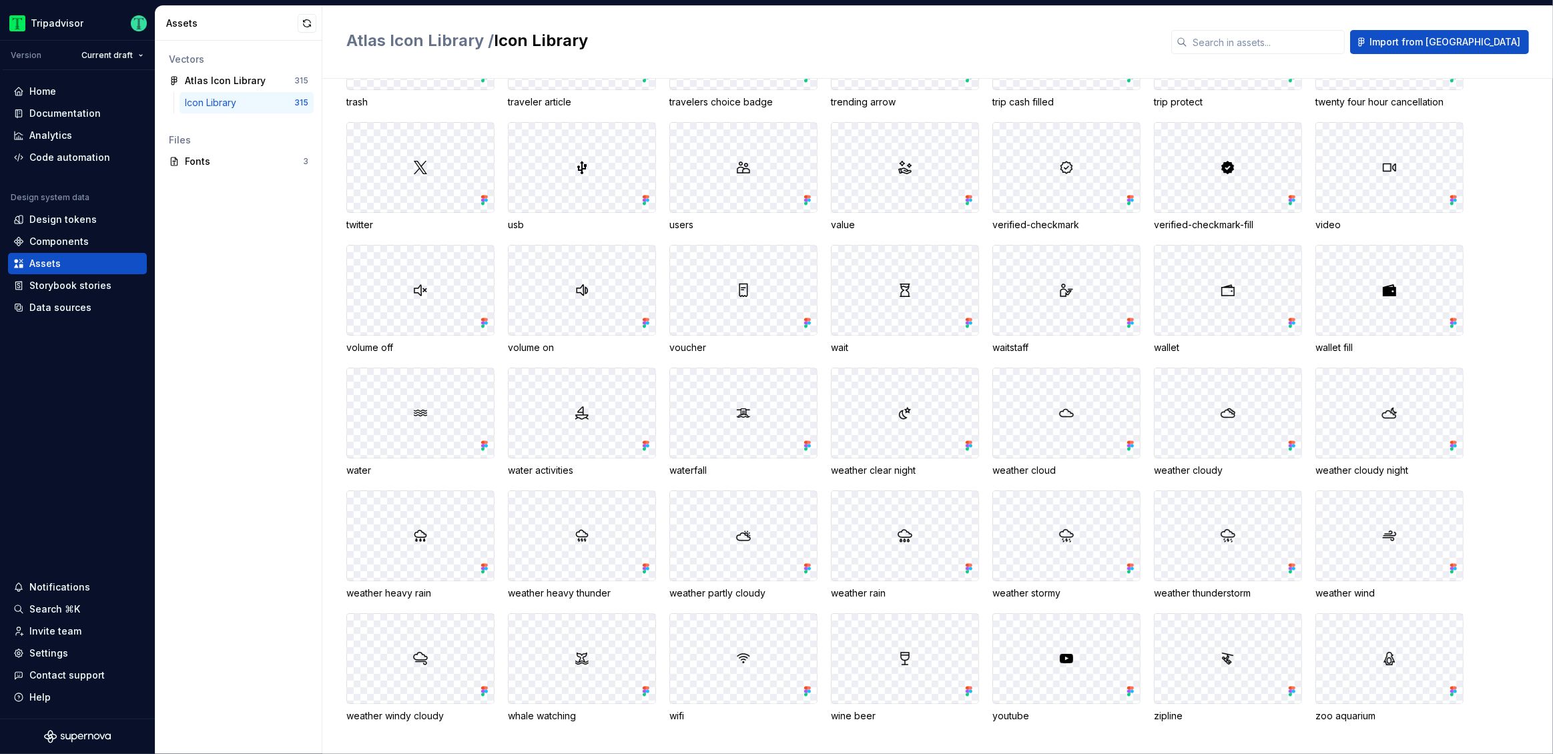
click at [258, 251] on div "Vectors Atlas Icon Library 315 Icon Library 315 Files Fonts 3" at bounding box center [238, 397] width 166 height 713
click at [251, 275] on div "Vectors Atlas Icon Library 315 Icon Library 315 Files Fonts 3" at bounding box center [238, 397] width 166 height 713
click at [71, 307] on div "Data sources" at bounding box center [60, 307] width 62 height 13
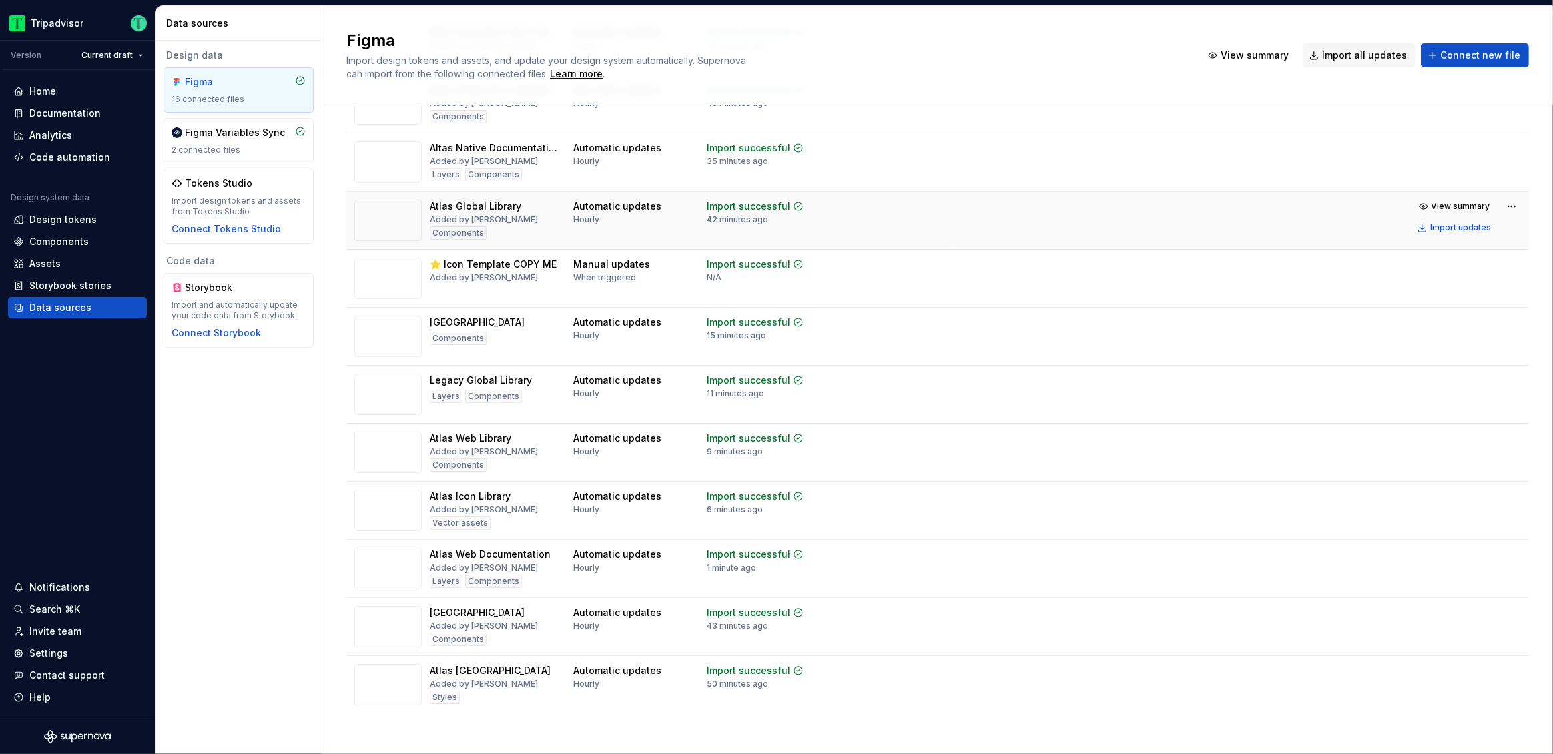
scroll to position [375, 0]
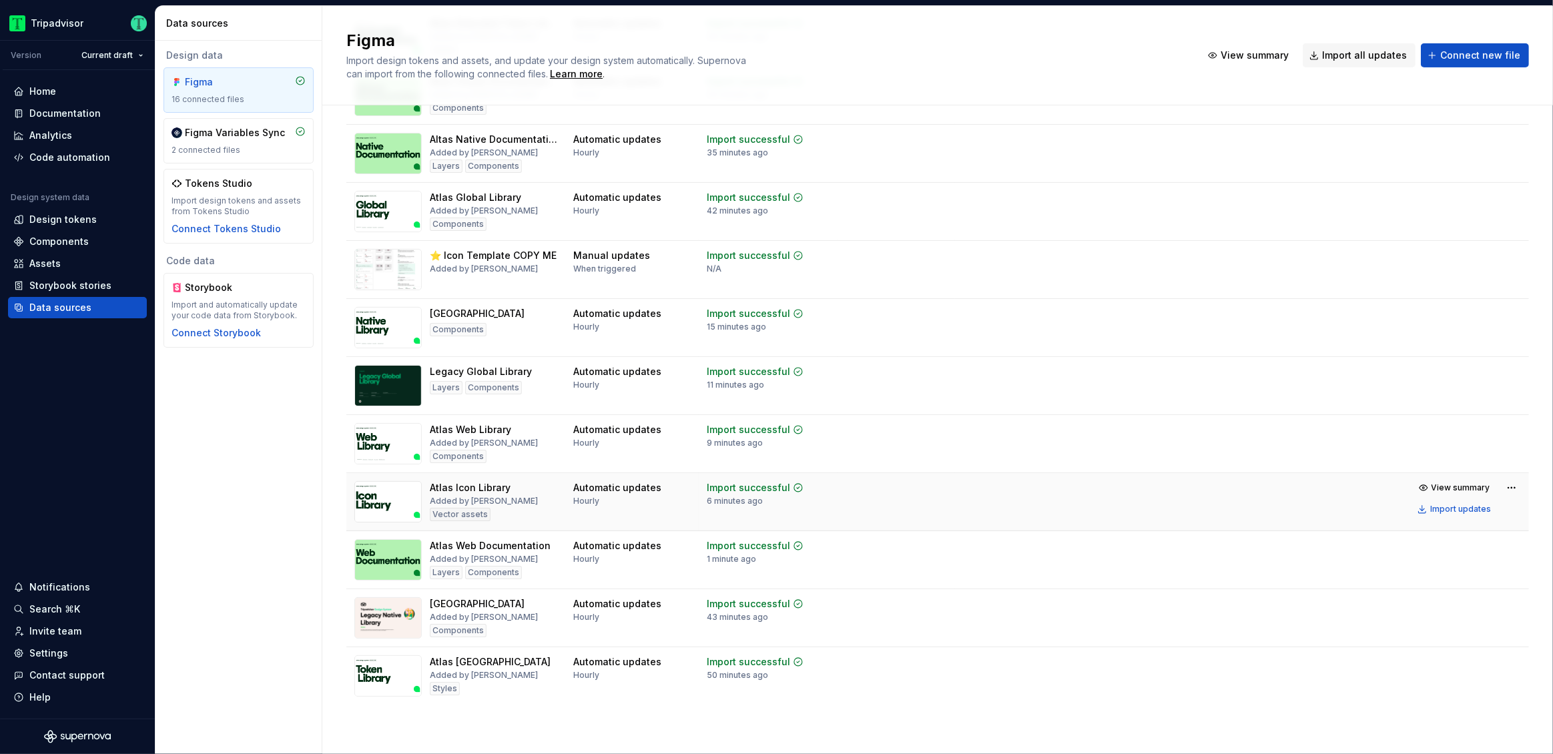
click at [522, 499] on div "Added by [PERSON_NAME]" at bounding box center [484, 501] width 108 height 11
click at [1497, 487] on html "Tripadvisor Version Current draft Home Documentation Analytics Code automation …" at bounding box center [776, 377] width 1553 height 754
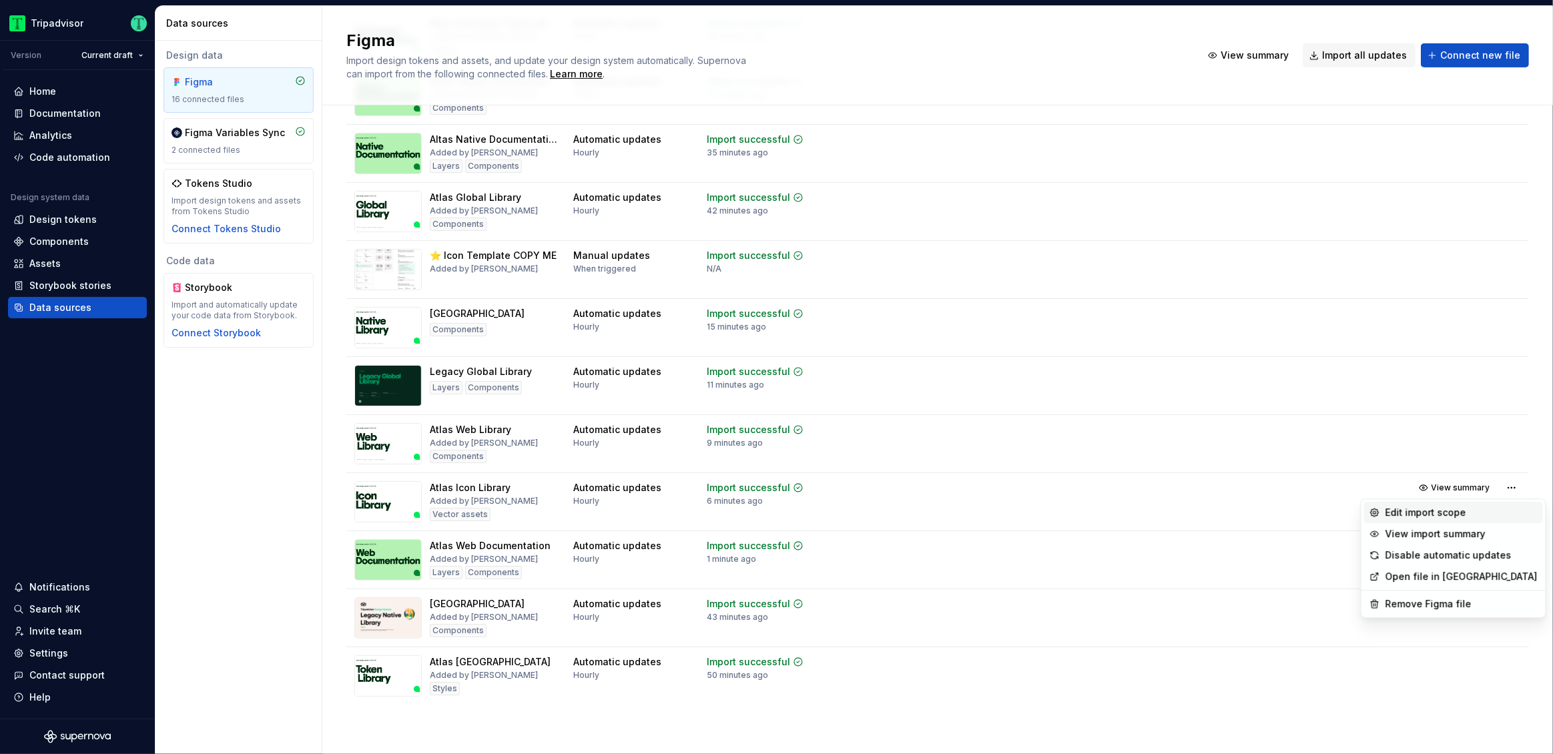
click at [1420, 510] on div "Edit import scope" at bounding box center [1461, 512] width 152 height 13
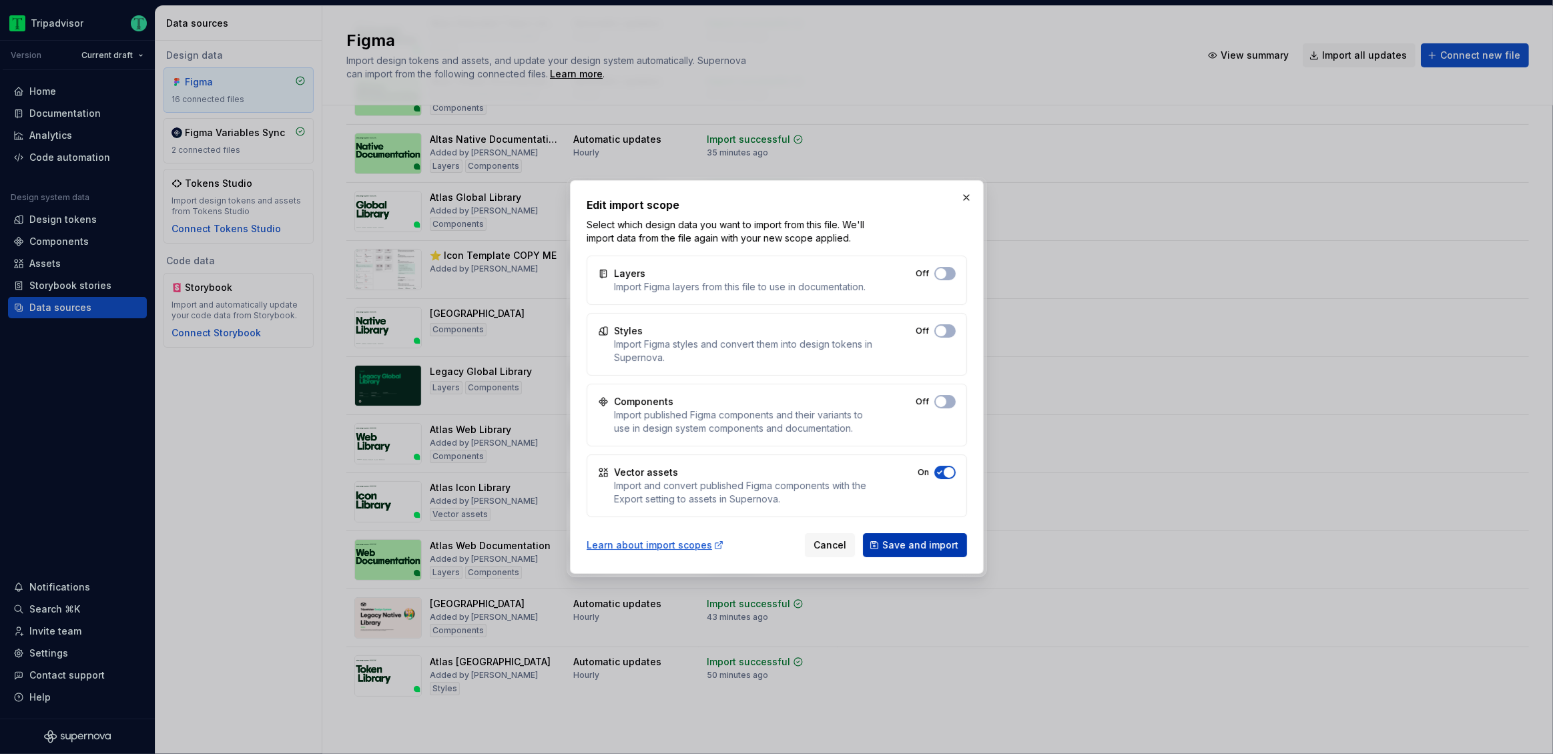
click at [926, 548] on span "Save and import" at bounding box center [920, 544] width 76 height 13
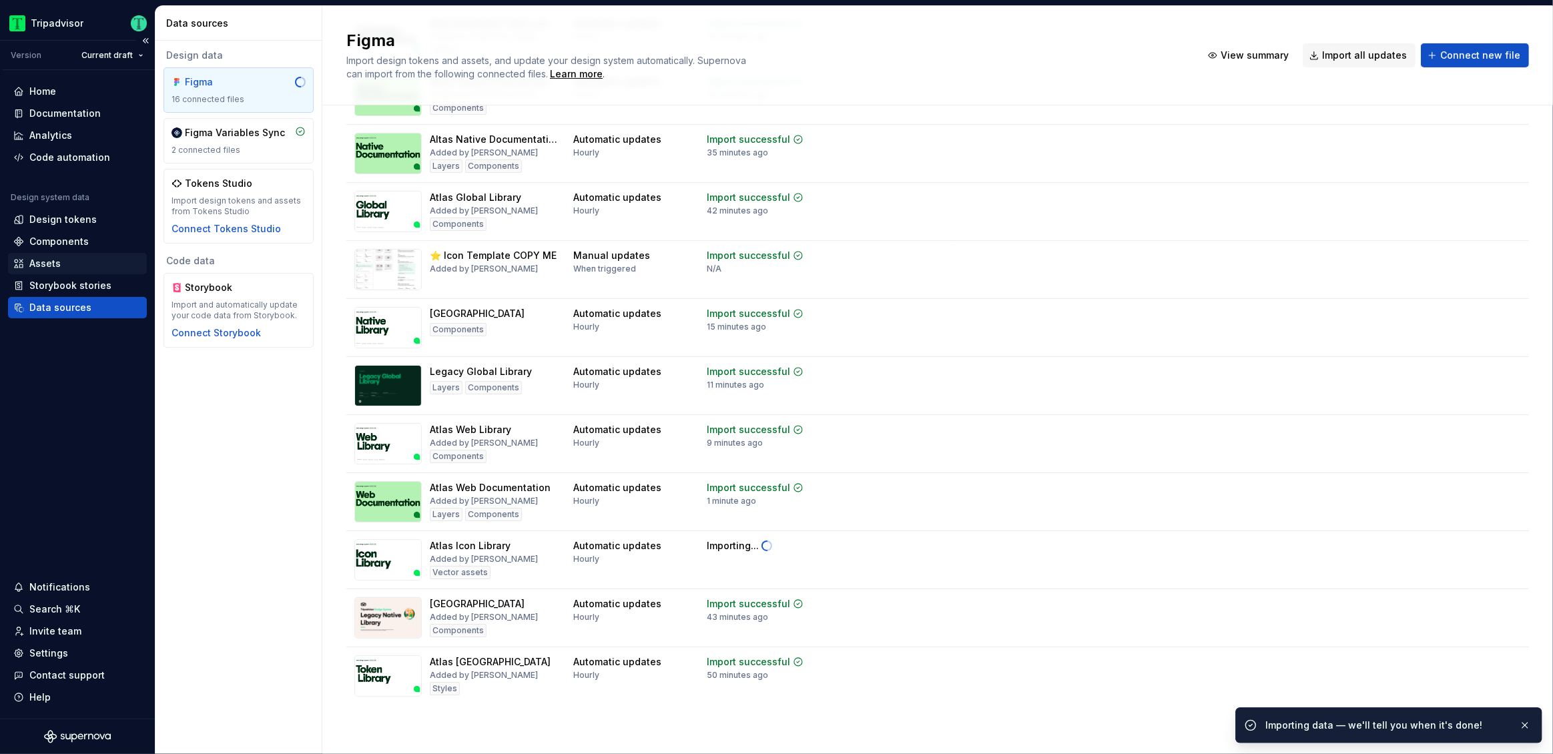
click at [74, 265] on div "Assets" at bounding box center [77, 263] width 128 height 13
